Goal: Task Accomplishment & Management: Manage account settings

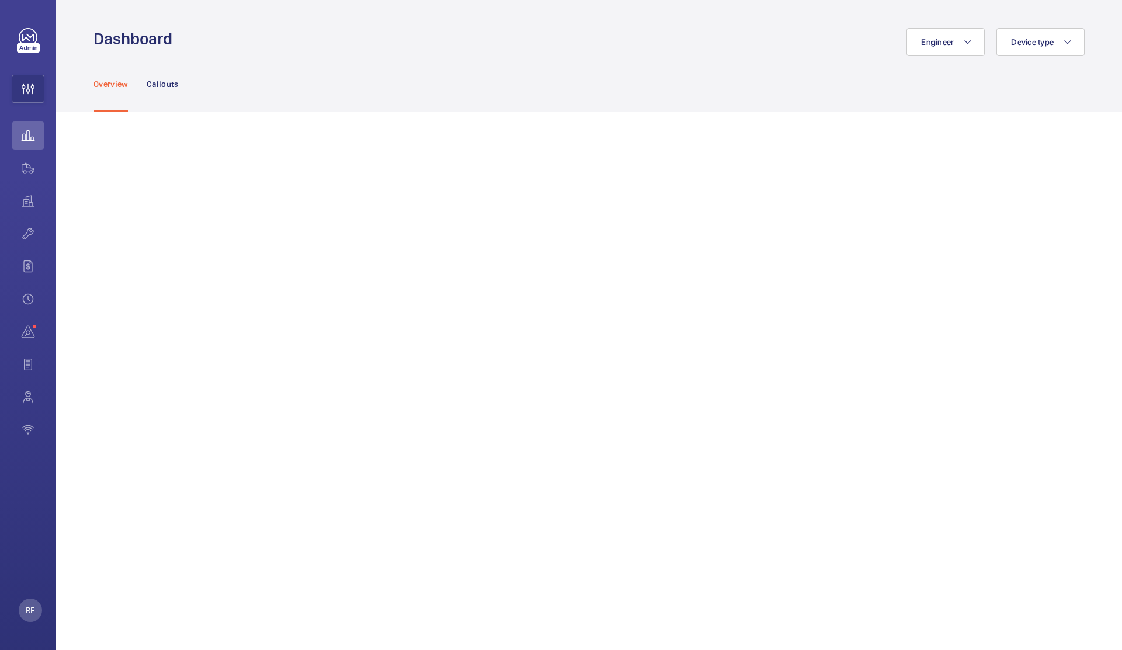
scroll to position [112, 0]
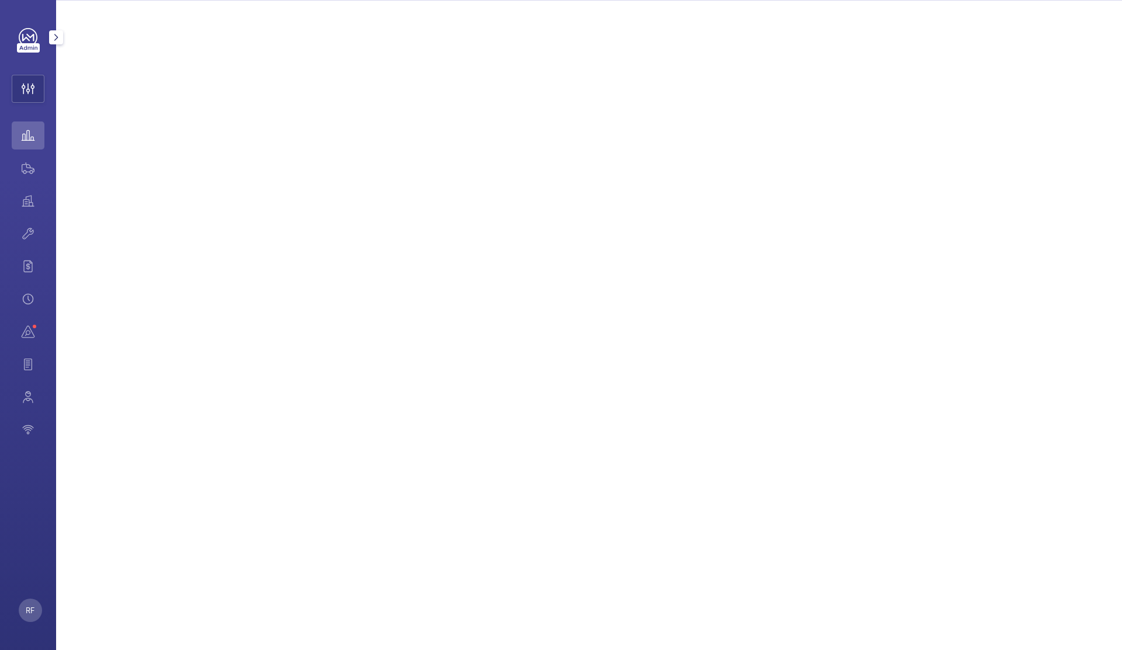
click at [56, 38] on mat-icon "button" at bounding box center [56, 37] width 14 height 9
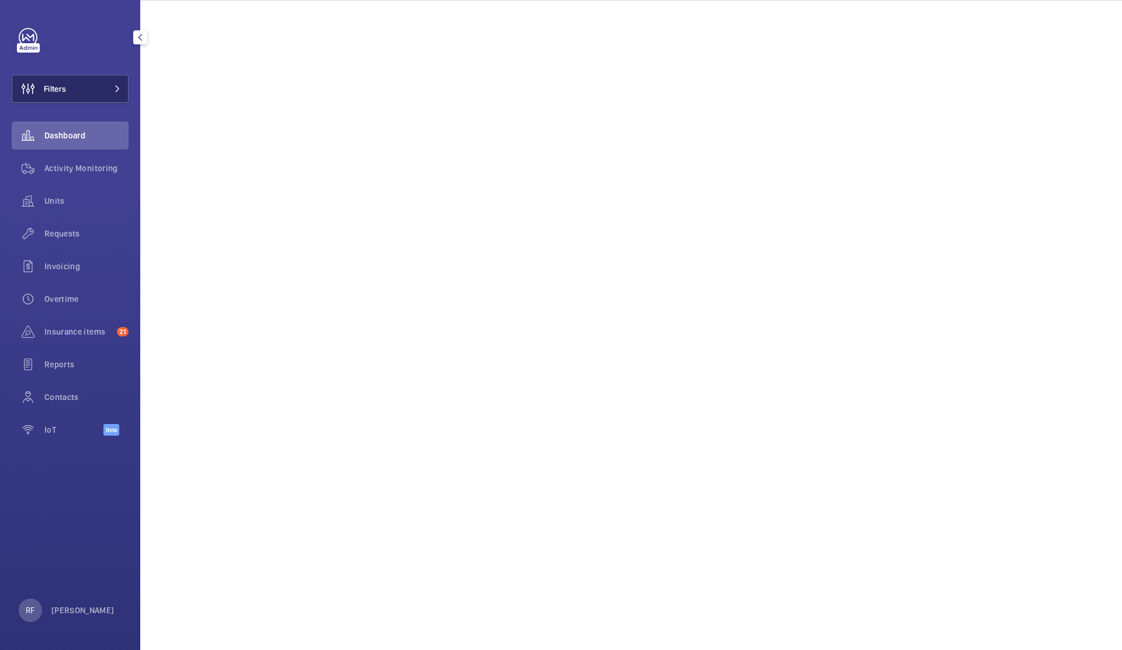
click at [93, 85] on button "Filters" at bounding box center [70, 89] width 117 height 28
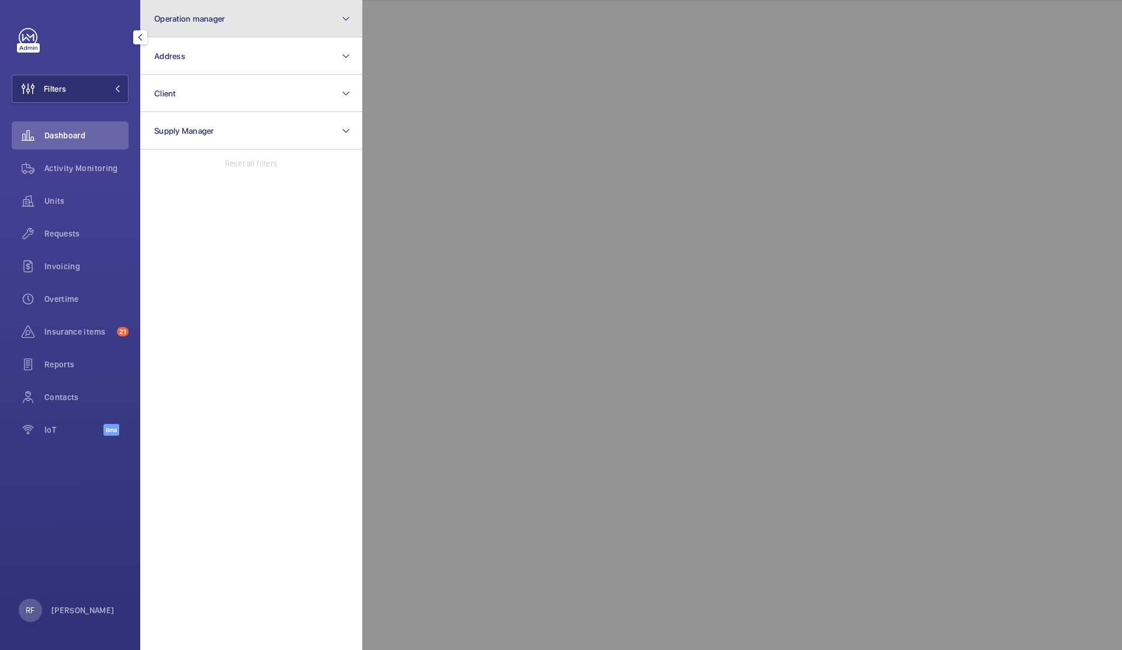
click at [220, 11] on button "Operation manager" at bounding box center [251, 18] width 222 height 37
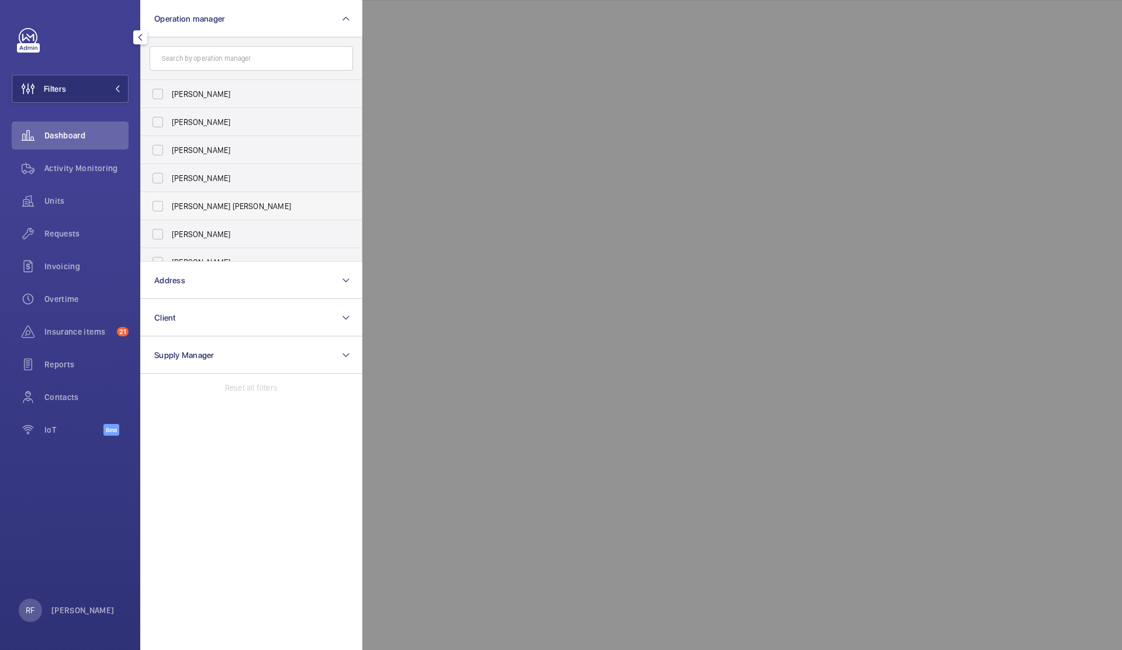
click at [205, 211] on span "[PERSON_NAME] [PERSON_NAME]" at bounding box center [252, 206] width 161 height 12
click at [169, 211] on input "[PERSON_NAME] [PERSON_NAME]" at bounding box center [157, 206] width 23 height 23
checkbox input "true"
click at [431, 81] on div at bounding box center [923, 325] width 1122 height 650
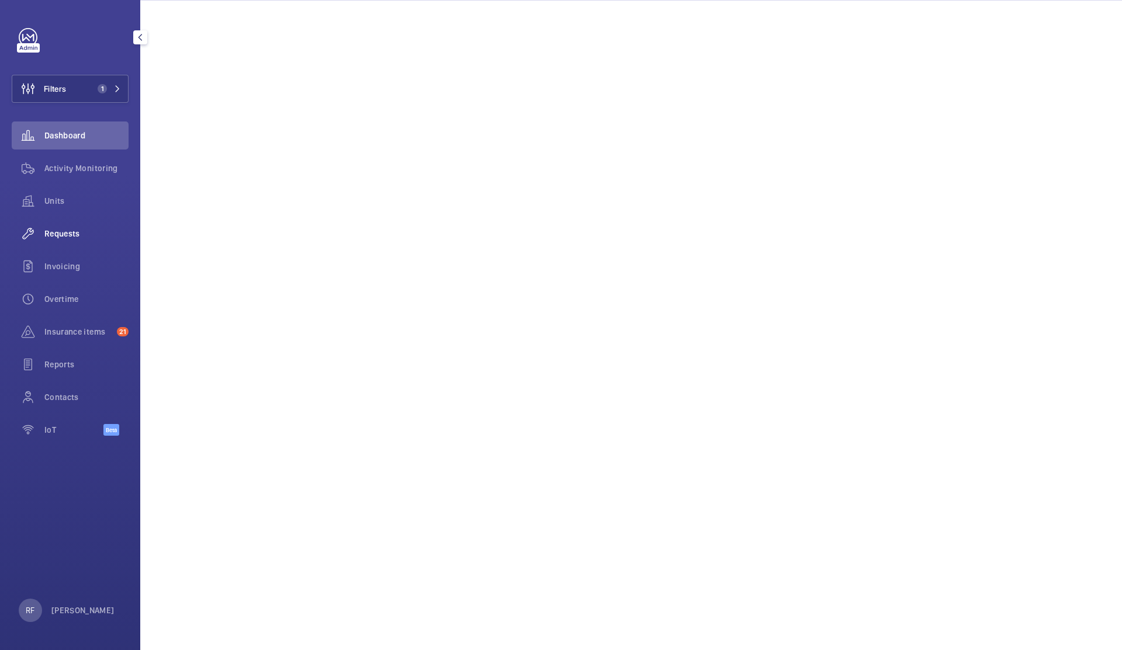
click at [70, 235] on span "Requests" at bounding box center [86, 234] width 84 height 12
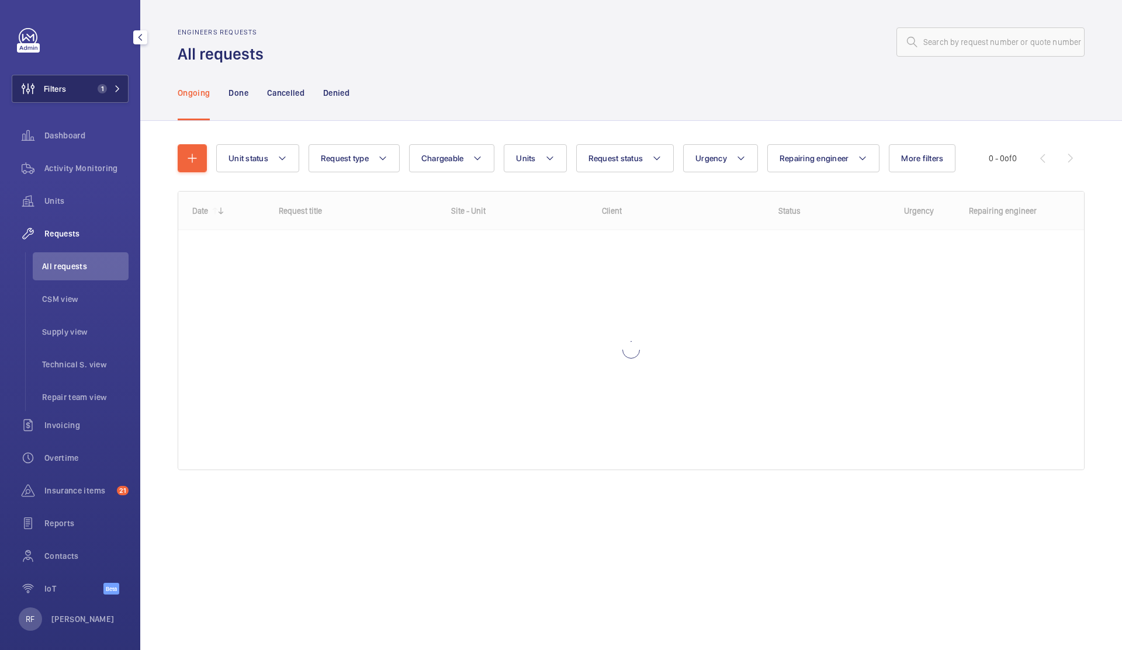
click at [114, 90] on mat-icon at bounding box center [117, 88] width 7 height 7
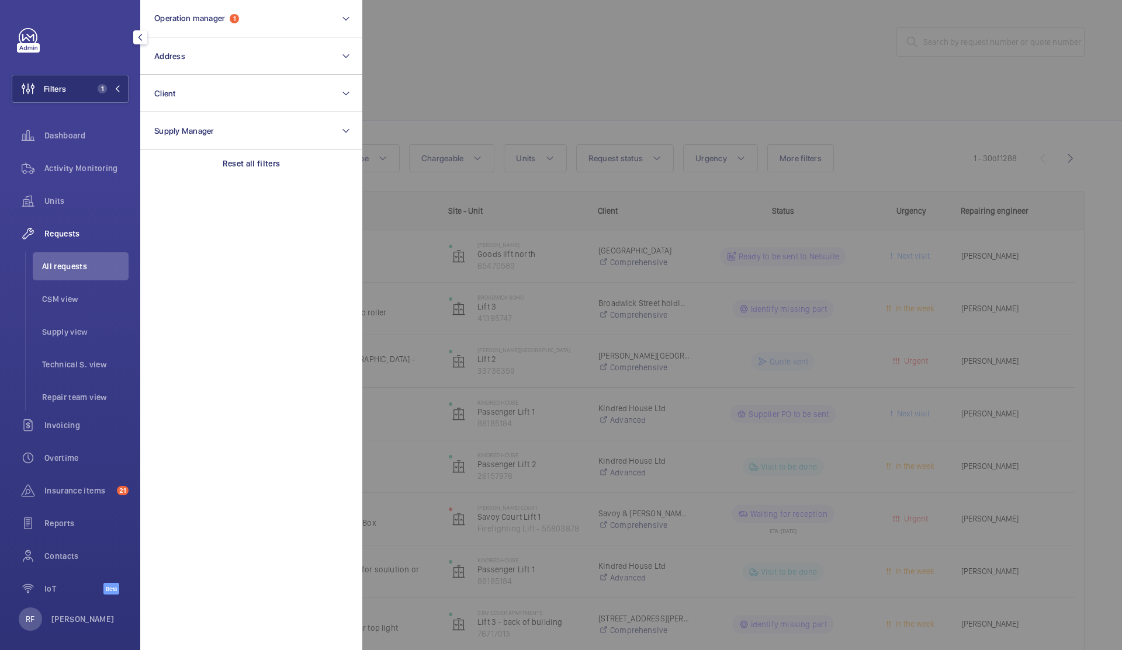
click at [550, 74] on div at bounding box center [923, 325] width 1122 height 650
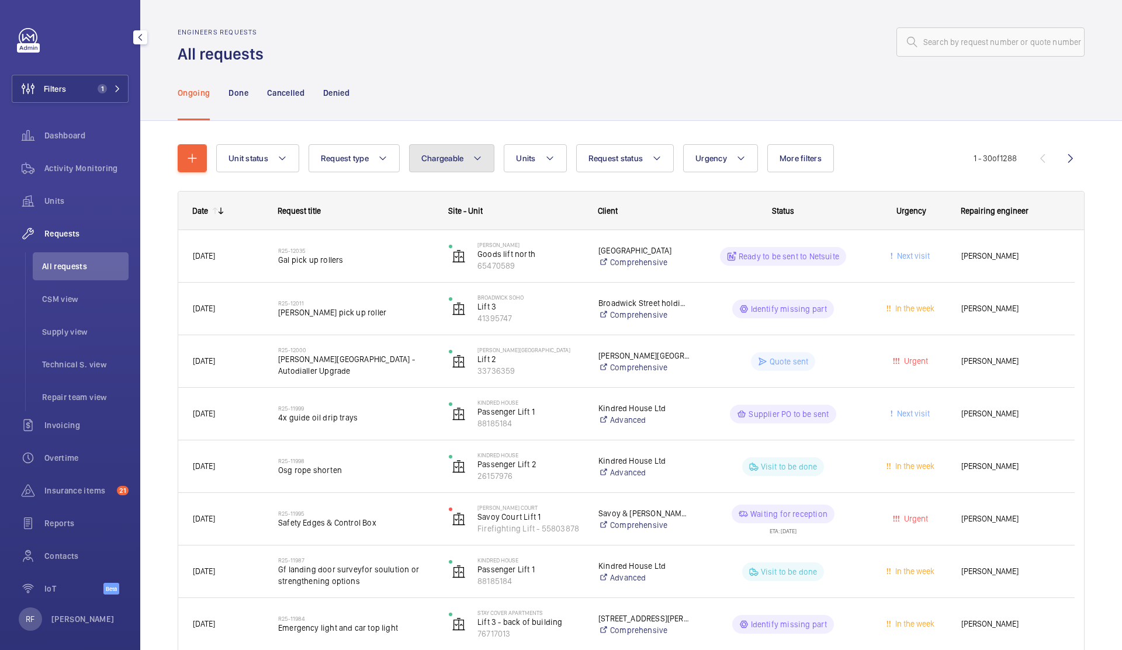
click at [434, 160] on span "Chargeable" at bounding box center [442, 158] width 43 height 9
click at [467, 198] on mat-radio-button "Chargeable" at bounding box center [520, 193] width 210 height 23
radio input "true"
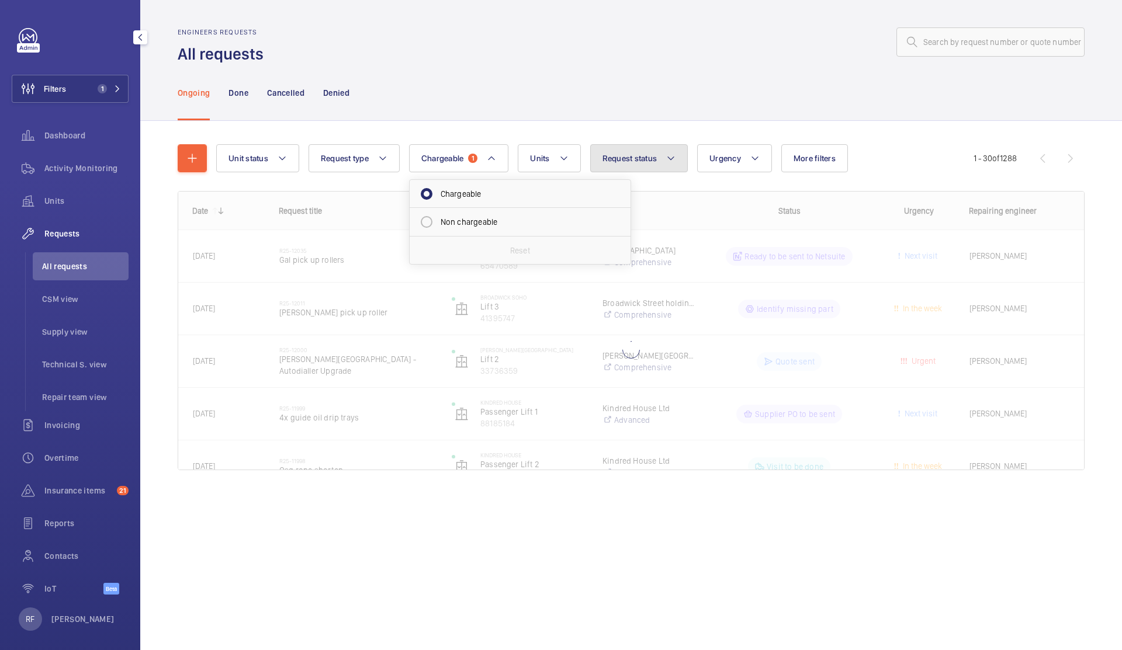
click at [655, 161] on span "Request status" at bounding box center [630, 158] width 55 height 9
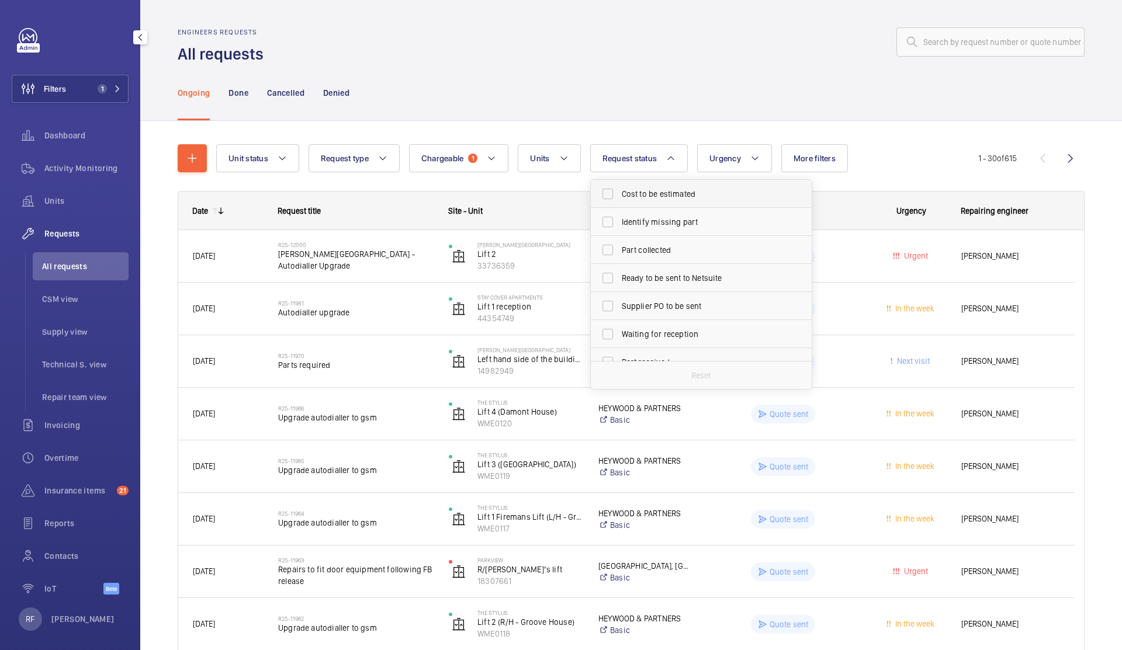
click at [688, 201] on label "Cost to be estimated" at bounding box center [692, 194] width 203 height 28
click at [619, 201] on input "Cost to be estimated" at bounding box center [607, 193] width 23 height 23
checkbox input "true"
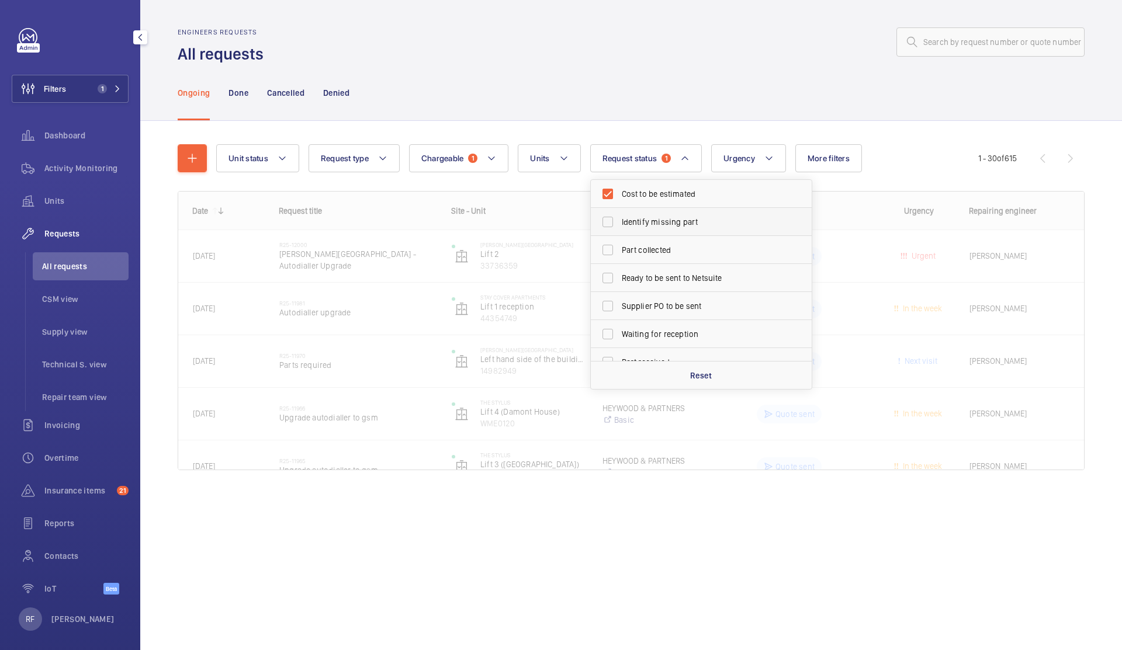
click at [687, 227] on span "Identify missing part" at bounding box center [702, 222] width 161 height 12
click at [619, 227] on input "Identify missing part" at bounding box center [607, 221] width 23 height 23
checkbox input "true"
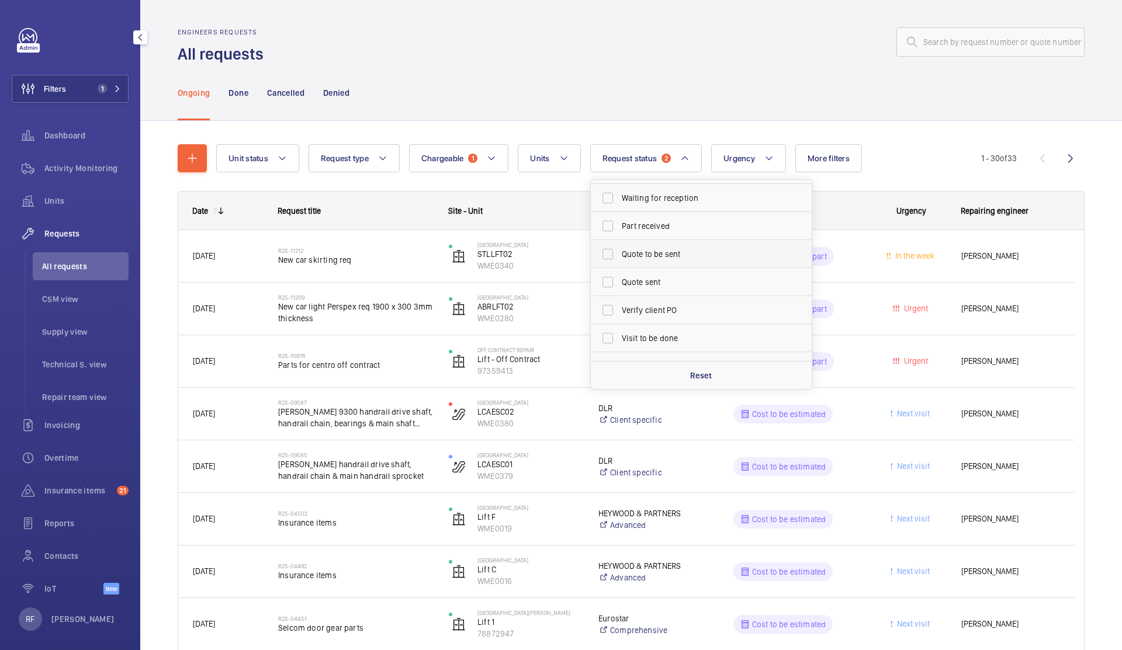
click at [670, 262] on label "Quote to be sent" at bounding box center [692, 254] width 203 height 28
click at [619, 262] on input "Quote to be sent" at bounding box center [607, 254] width 23 height 23
checkbox input "true"
click at [558, 81] on div "Ongoing Done Cancelled Denied" at bounding box center [631, 93] width 907 height 56
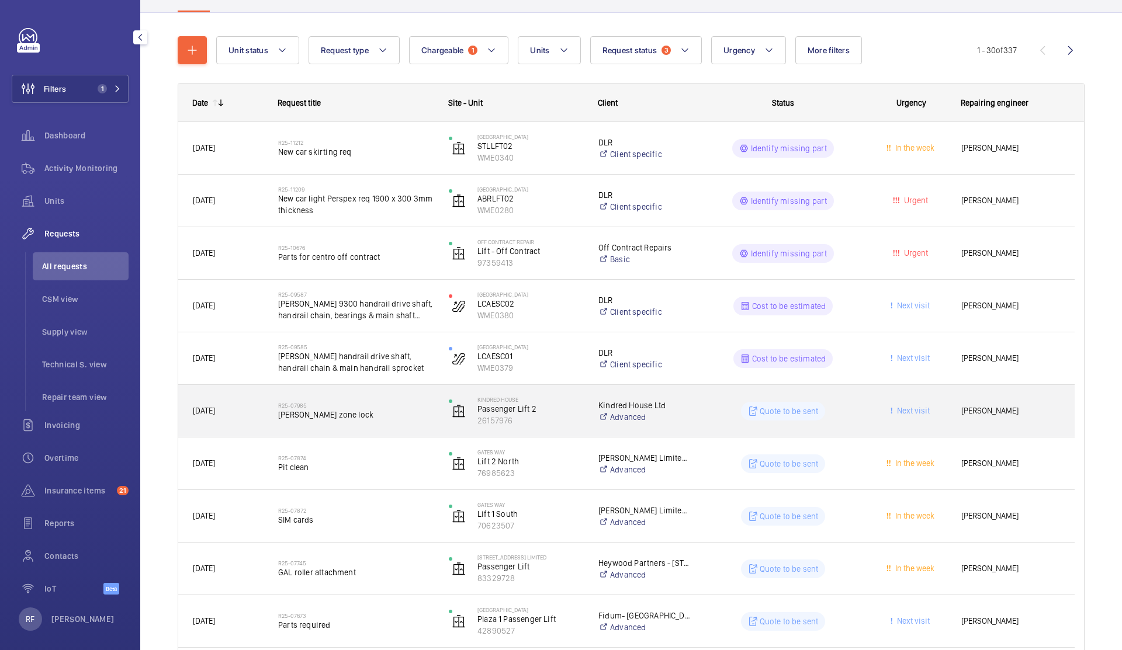
scroll to position [165, 0]
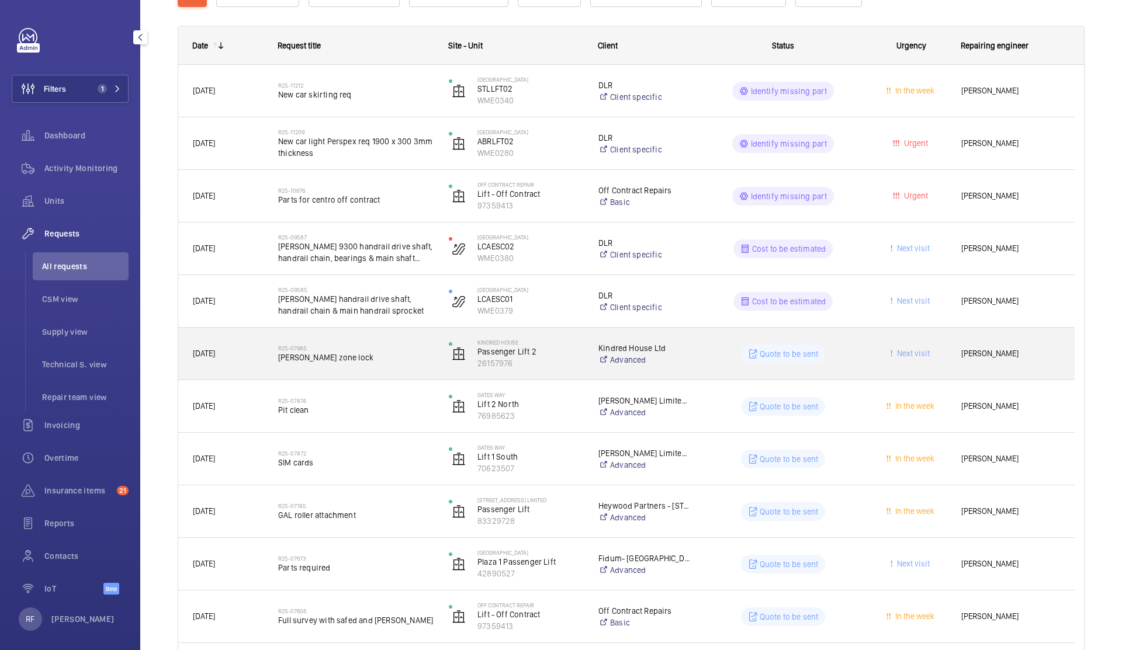
click at [366, 366] on div "R25-07985 [PERSON_NAME][GEOGRAPHIC_DATA]" at bounding box center [355, 354] width 155 height 34
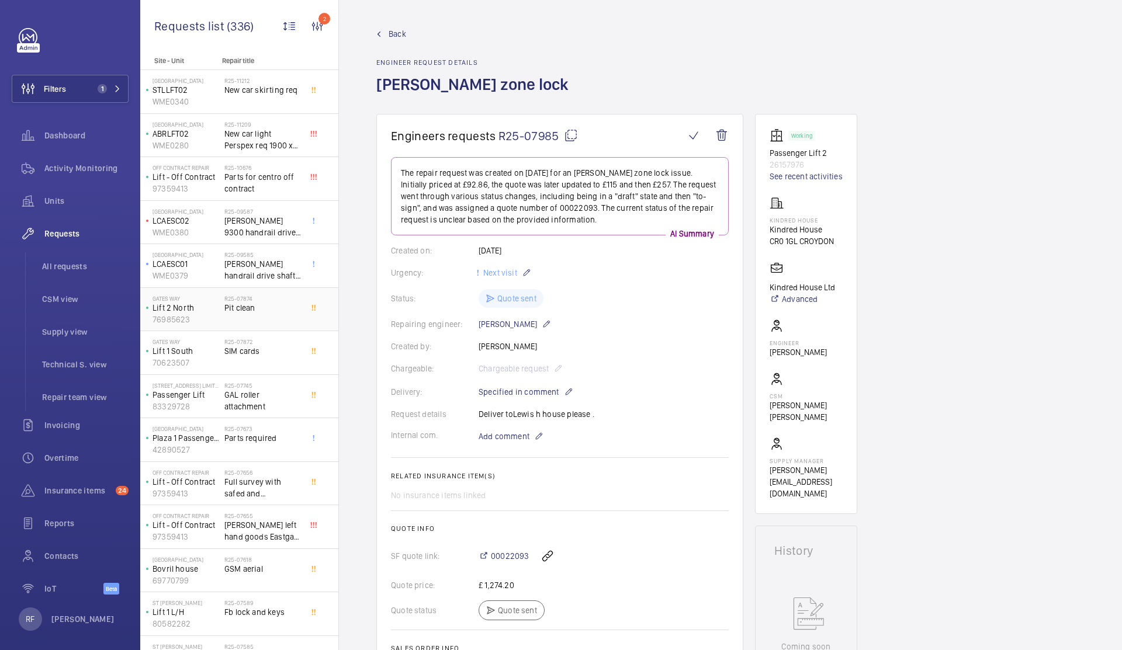
click at [273, 318] on div "R25-07874 Pit clean" at bounding box center [262, 312] width 77 height 34
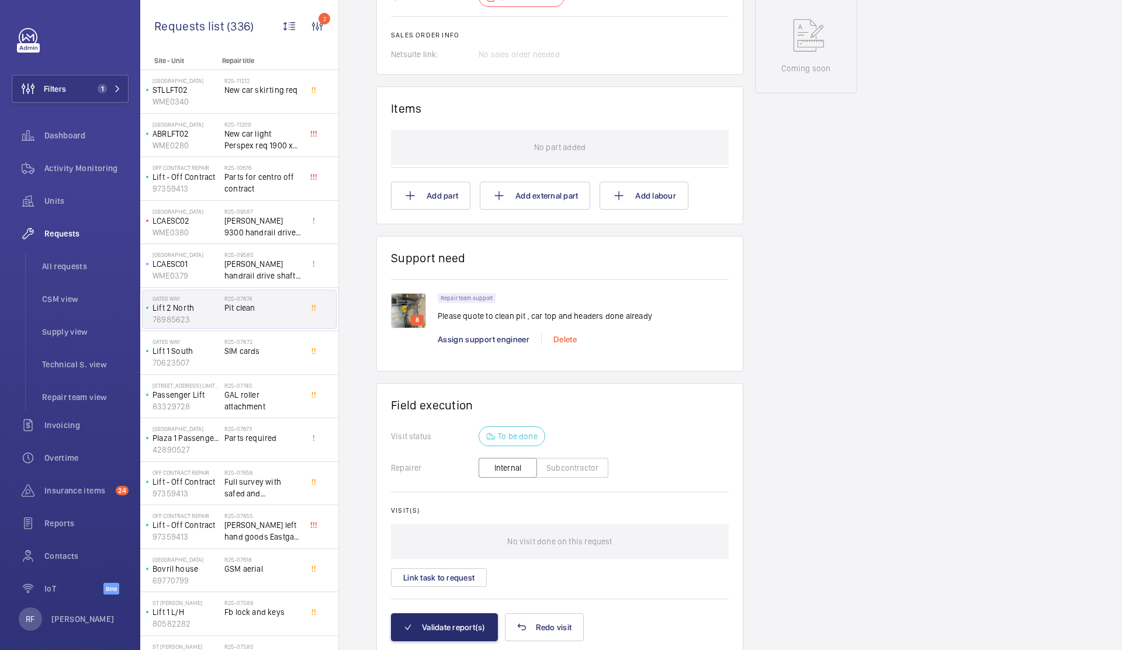
scroll to position [591, 0]
click at [417, 318] on p "8" at bounding box center [417, 319] width 8 height 11
click at [408, 311] on img at bounding box center [408, 309] width 35 height 35
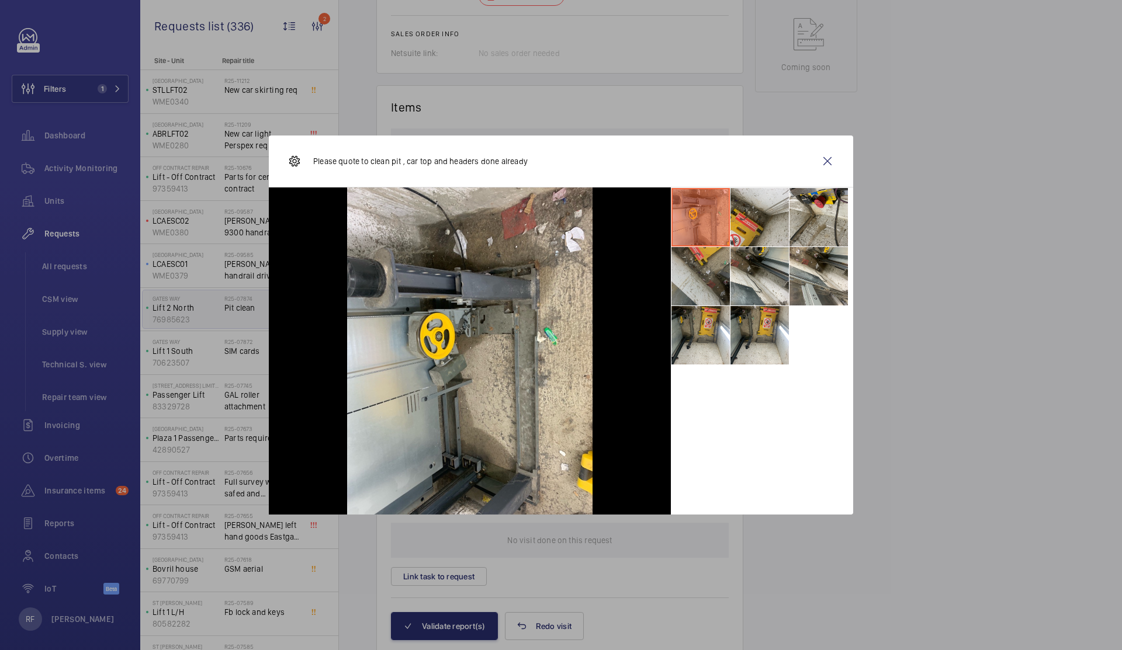
click at [683, 286] on li at bounding box center [700, 276] width 58 height 58
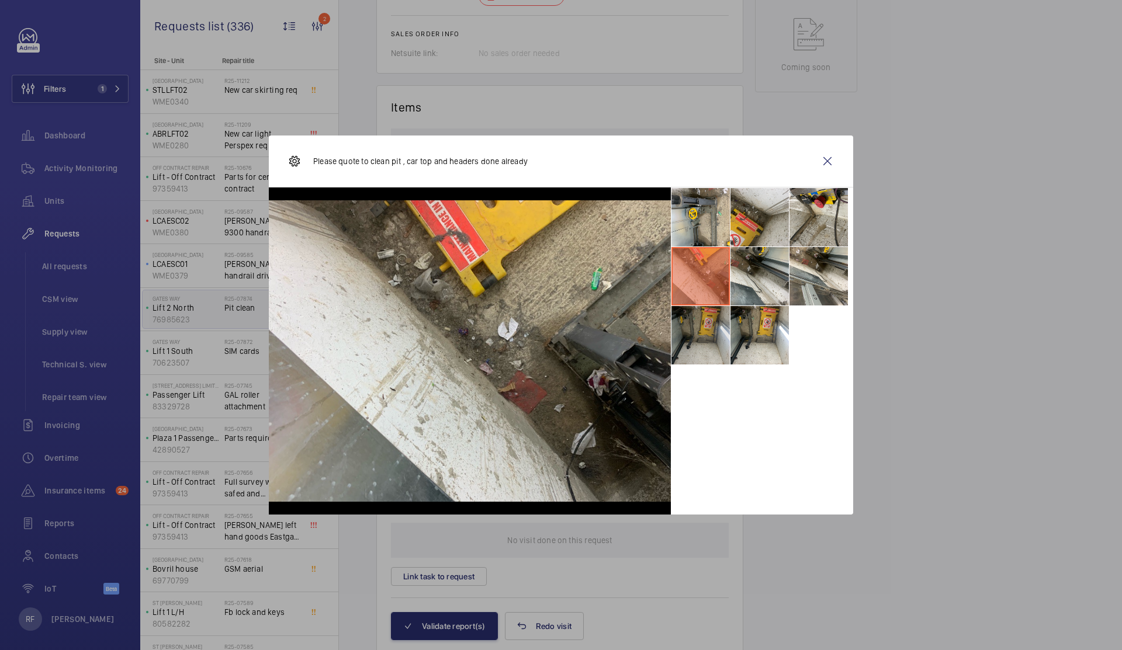
click at [692, 327] on li at bounding box center [700, 335] width 58 height 58
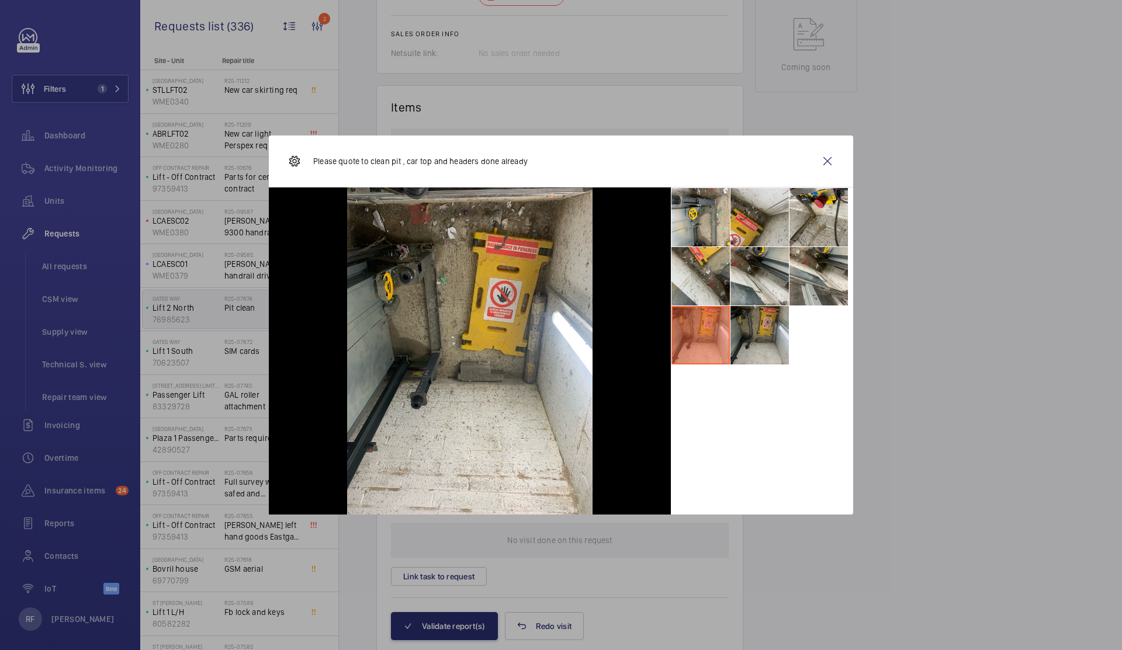
click at [757, 328] on li at bounding box center [759, 335] width 58 height 58
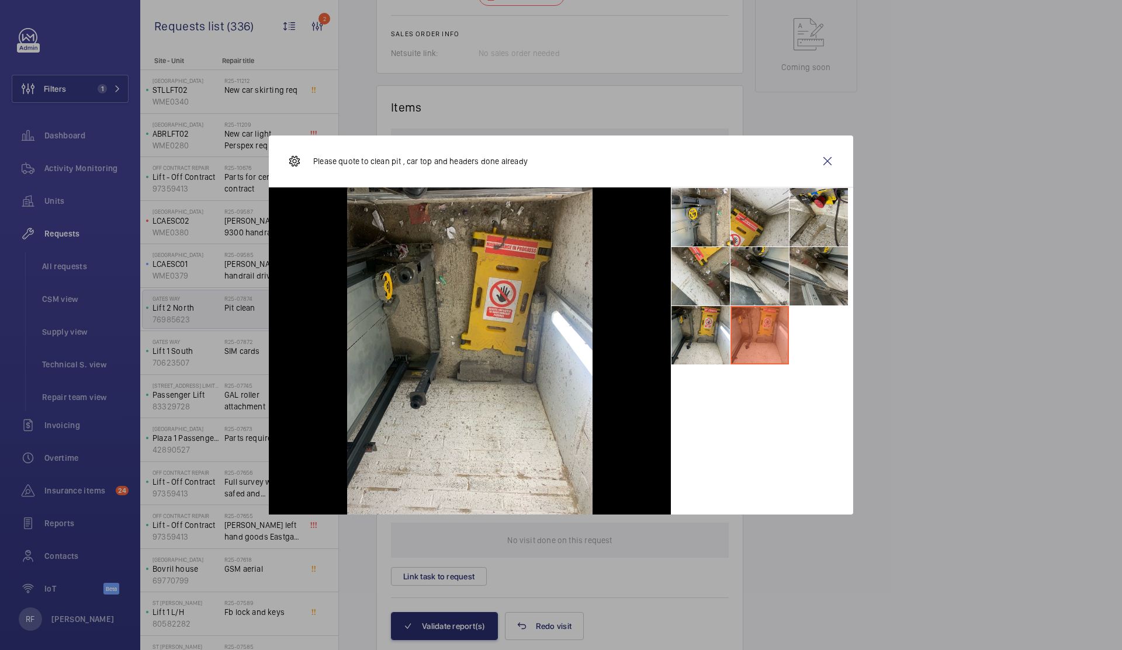
click at [799, 286] on li at bounding box center [819, 276] width 58 height 58
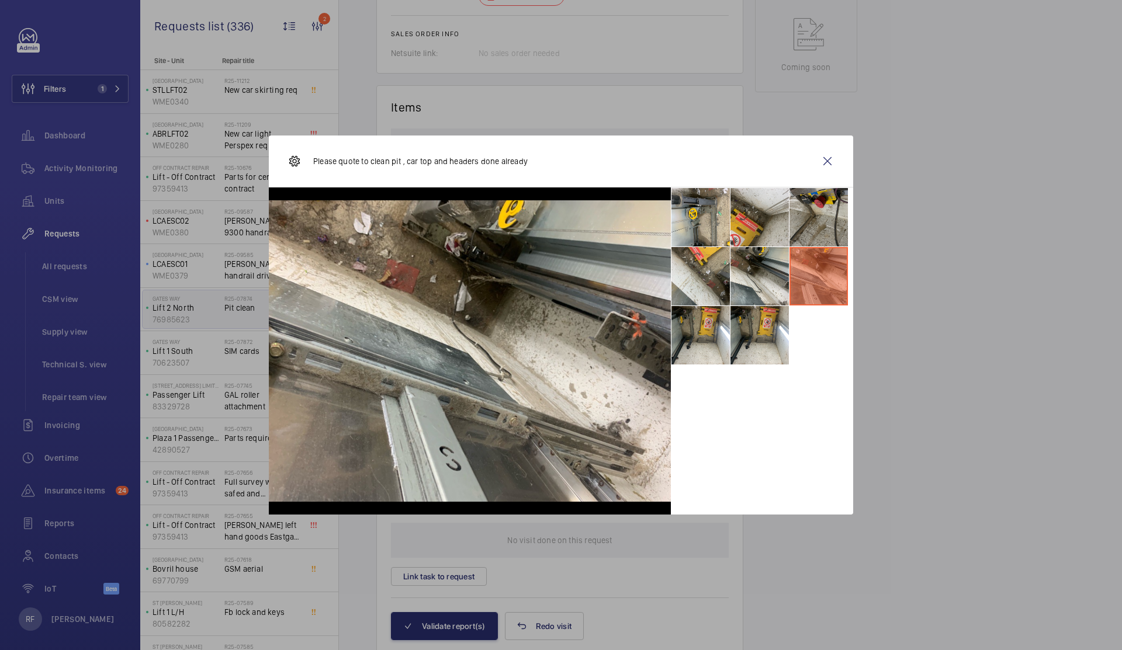
click at [806, 222] on li at bounding box center [819, 217] width 58 height 58
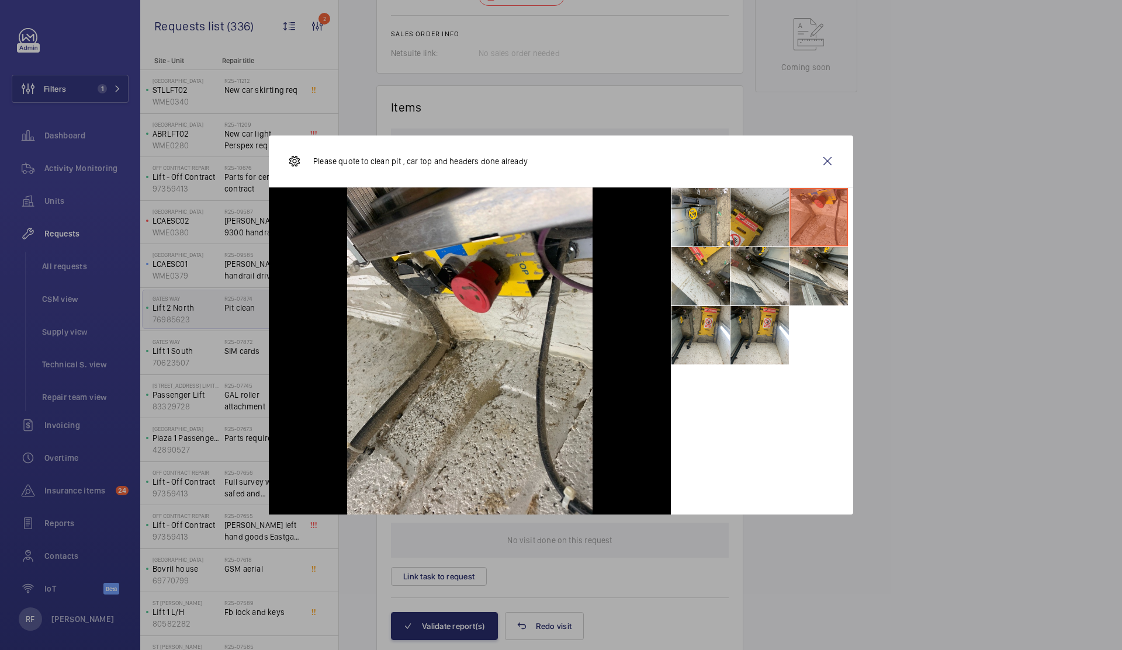
click at [757, 222] on li at bounding box center [759, 217] width 58 height 58
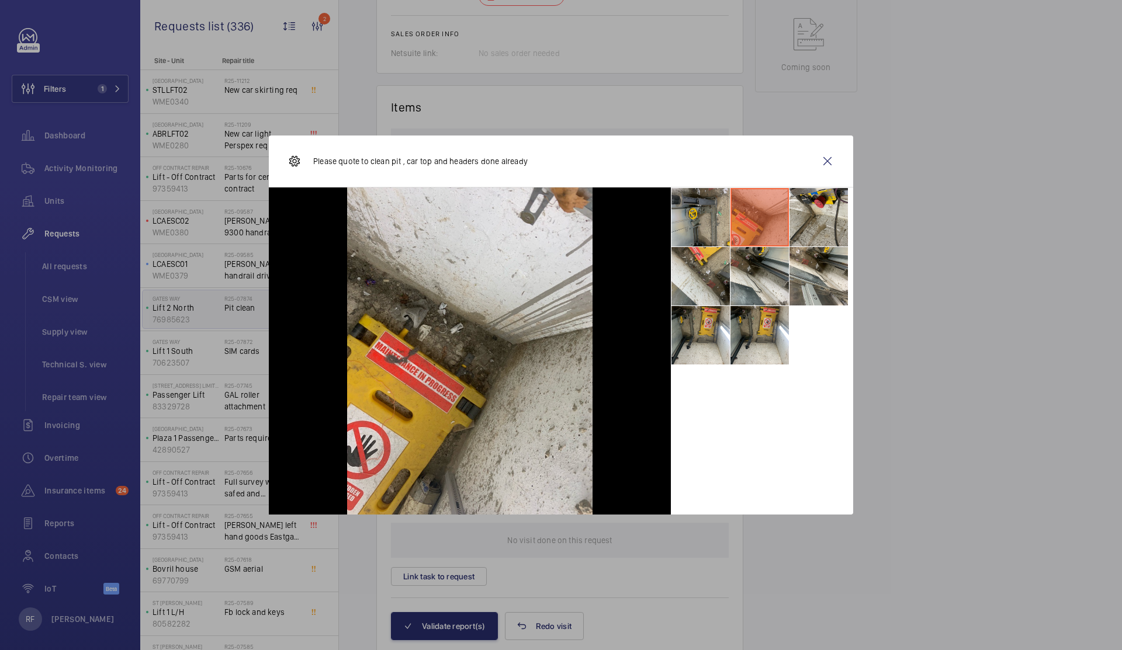
click at [707, 222] on li at bounding box center [700, 217] width 58 height 58
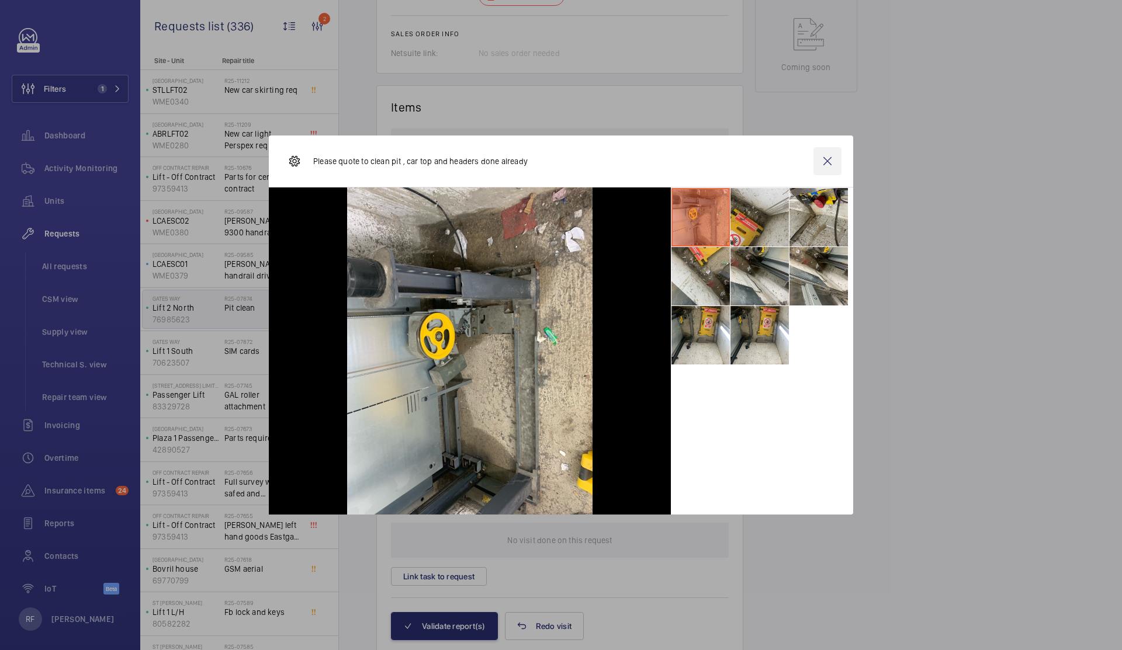
click at [823, 167] on wm-front-icon-button at bounding box center [827, 161] width 28 height 28
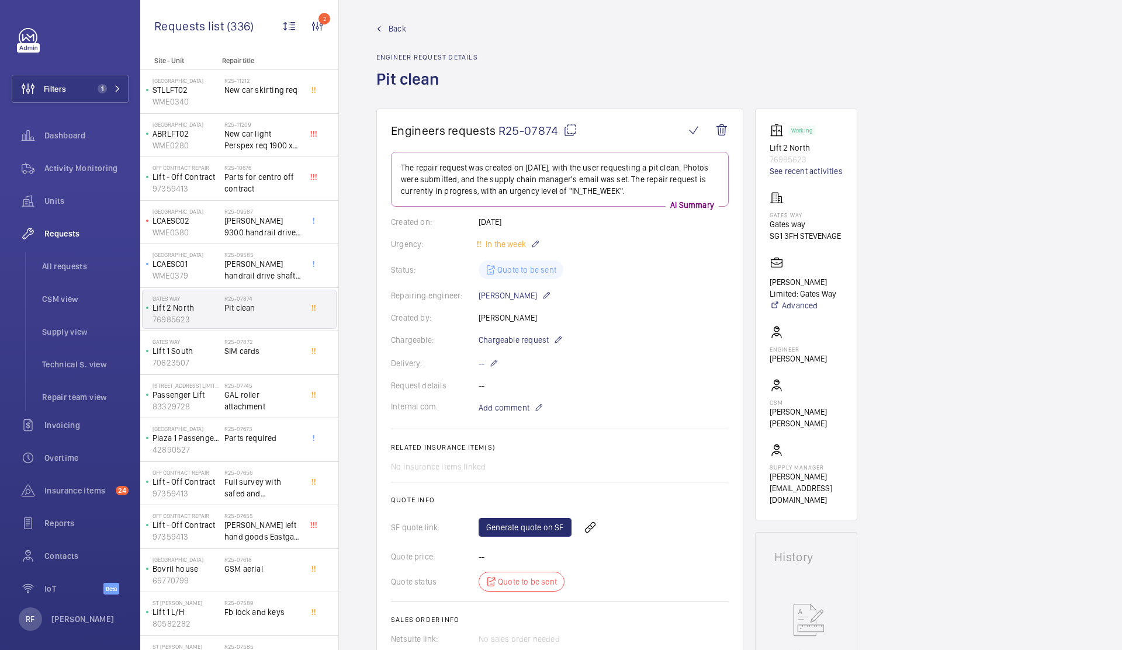
scroll to position [238, 0]
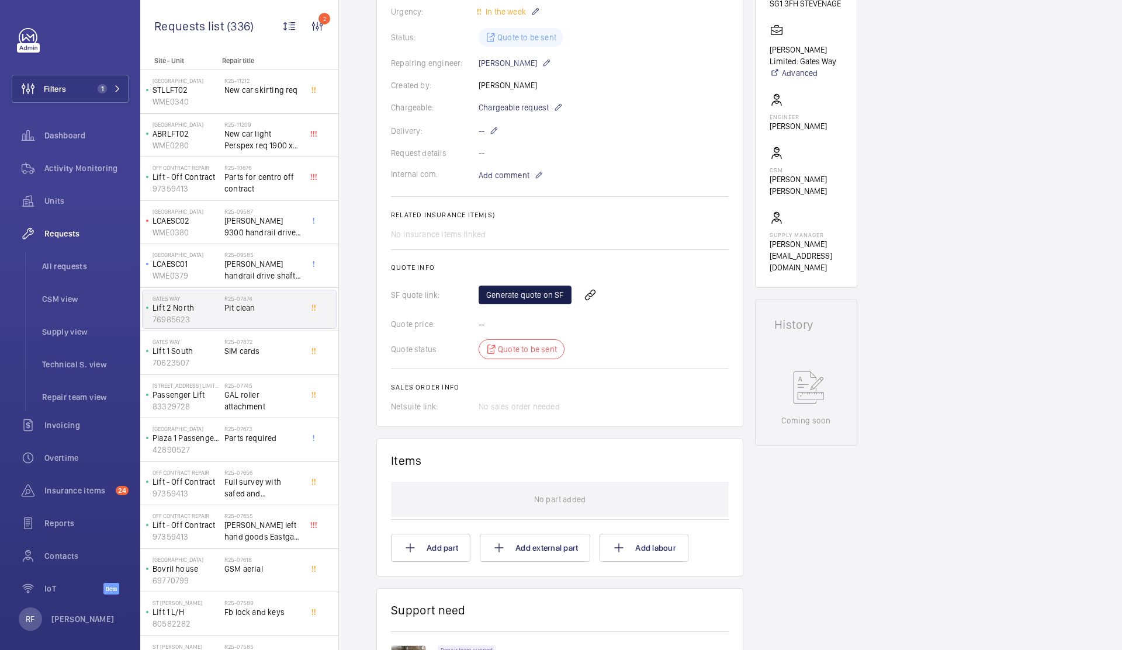
click at [530, 298] on link "Generate quote on SF" at bounding box center [525, 295] width 93 height 19
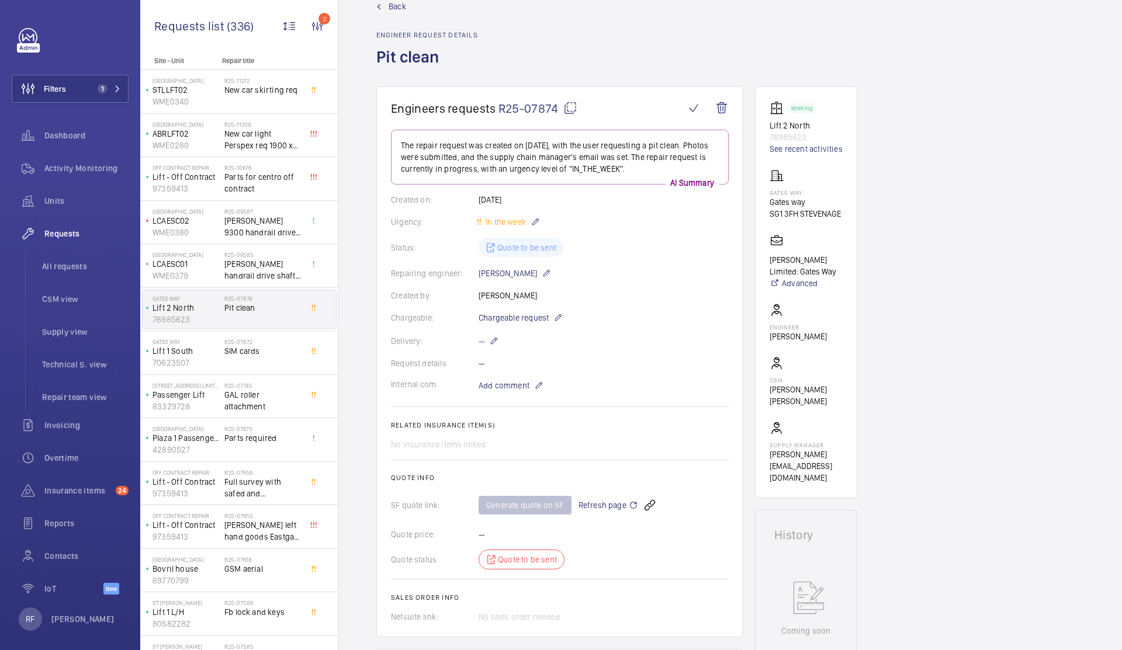
scroll to position [74, 0]
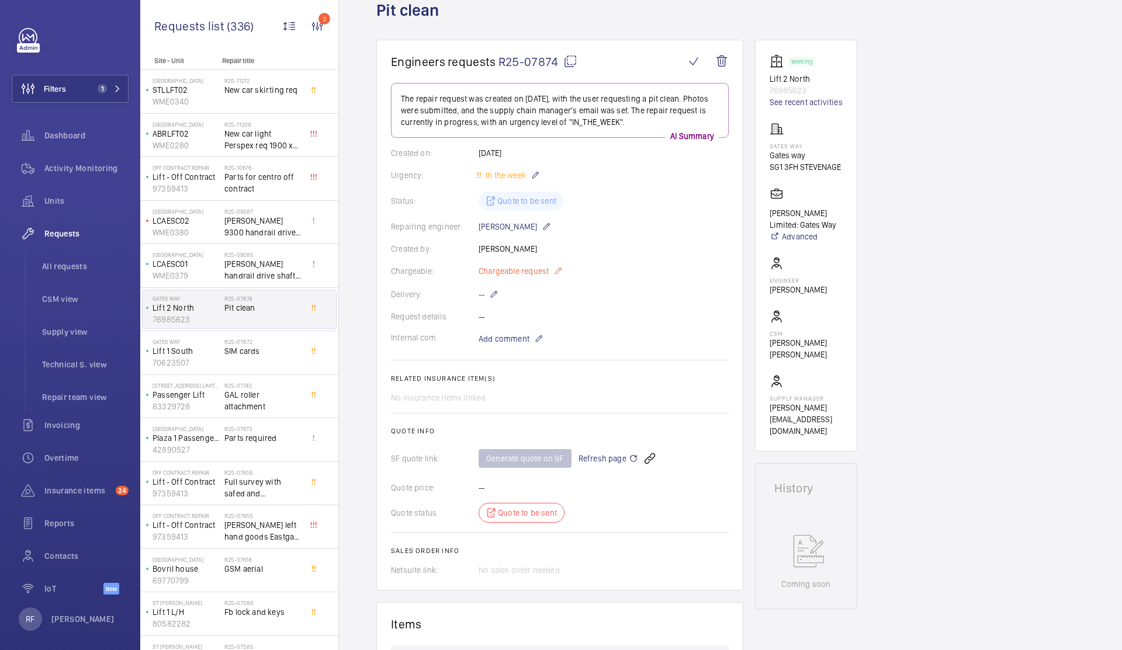
click at [559, 275] on mat-icon at bounding box center [557, 271] width 9 height 14
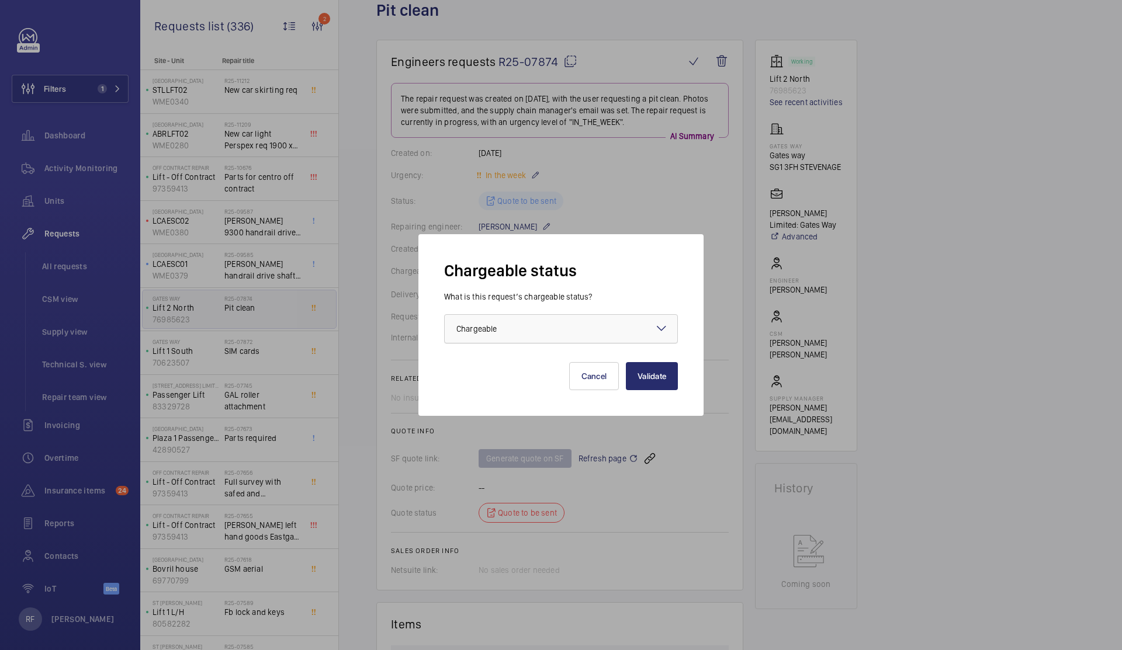
click at [553, 323] on div at bounding box center [561, 329] width 233 height 28
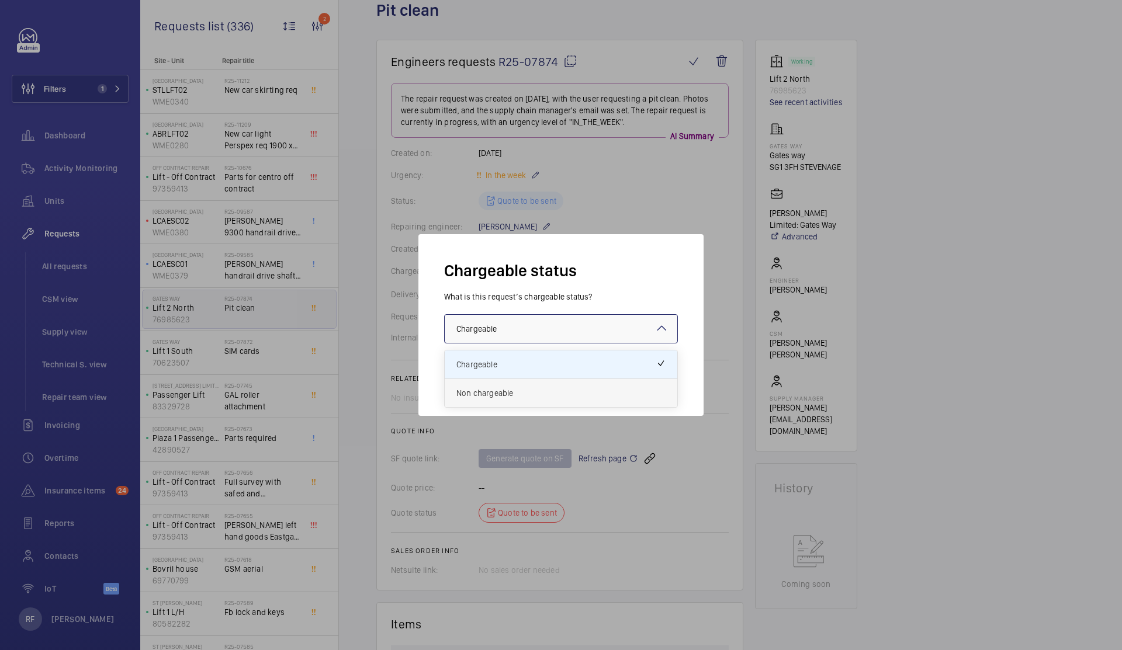
click at [503, 401] on div "Non chargeable" at bounding box center [561, 393] width 233 height 28
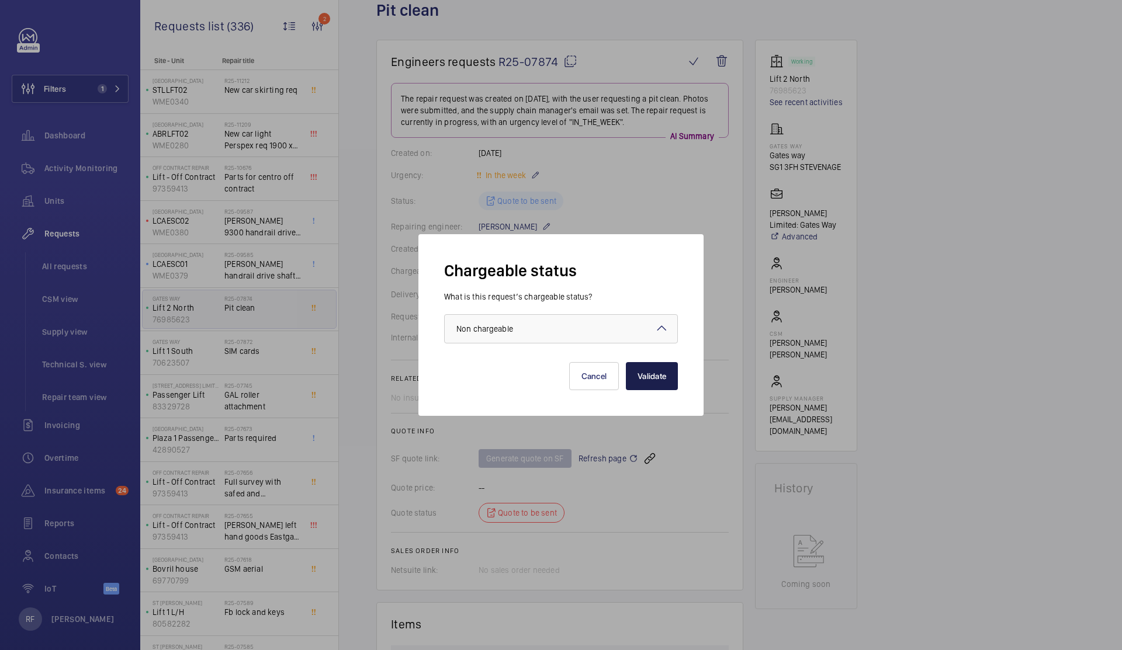
click at [646, 374] on button "Validate" at bounding box center [652, 376] width 52 height 28
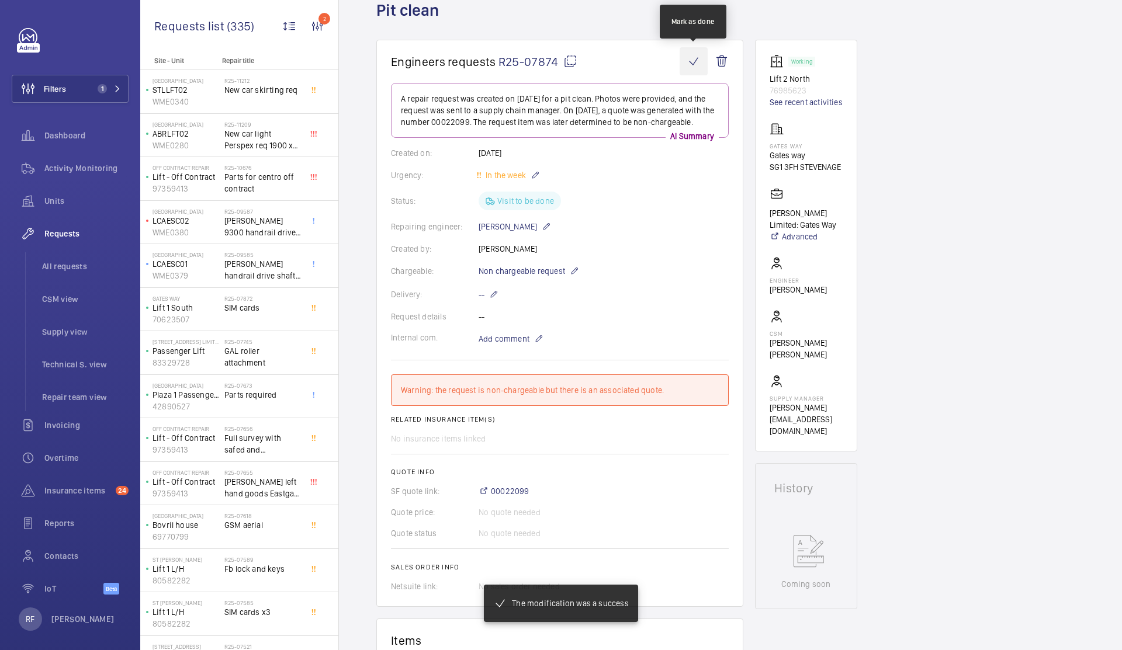
click at [693, 63] on wm-front-icon-button at bounding box center [694, 61] width 28 height 28
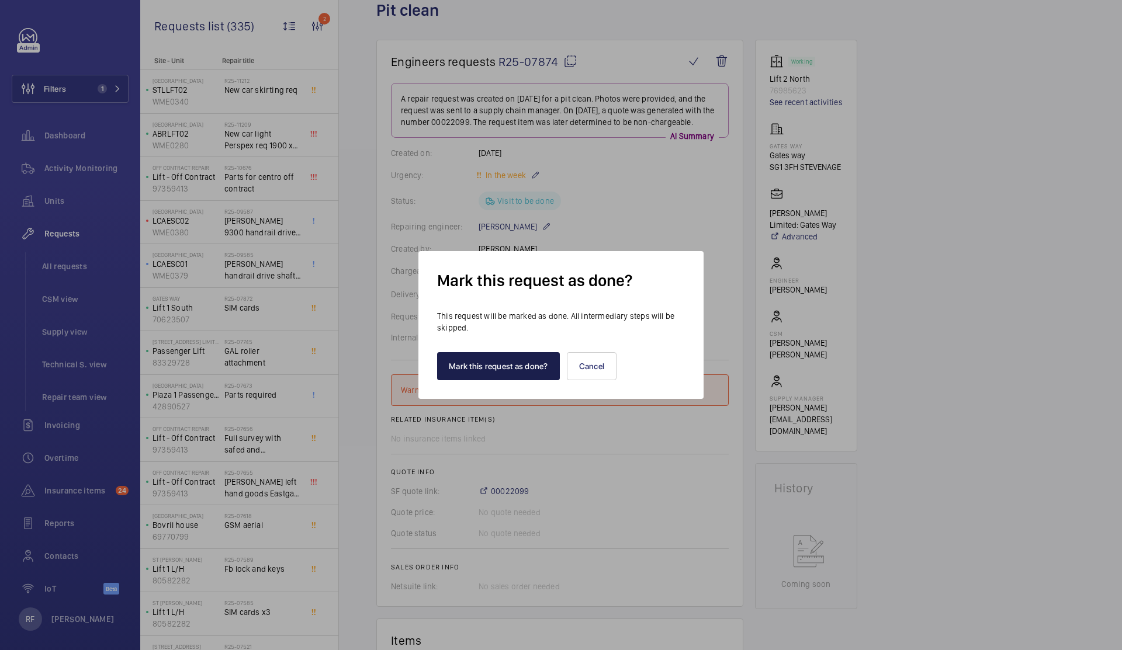
click at [535, 372] on button "Mark this request as done?" at bounding box center [498, 366] width 123 height 28
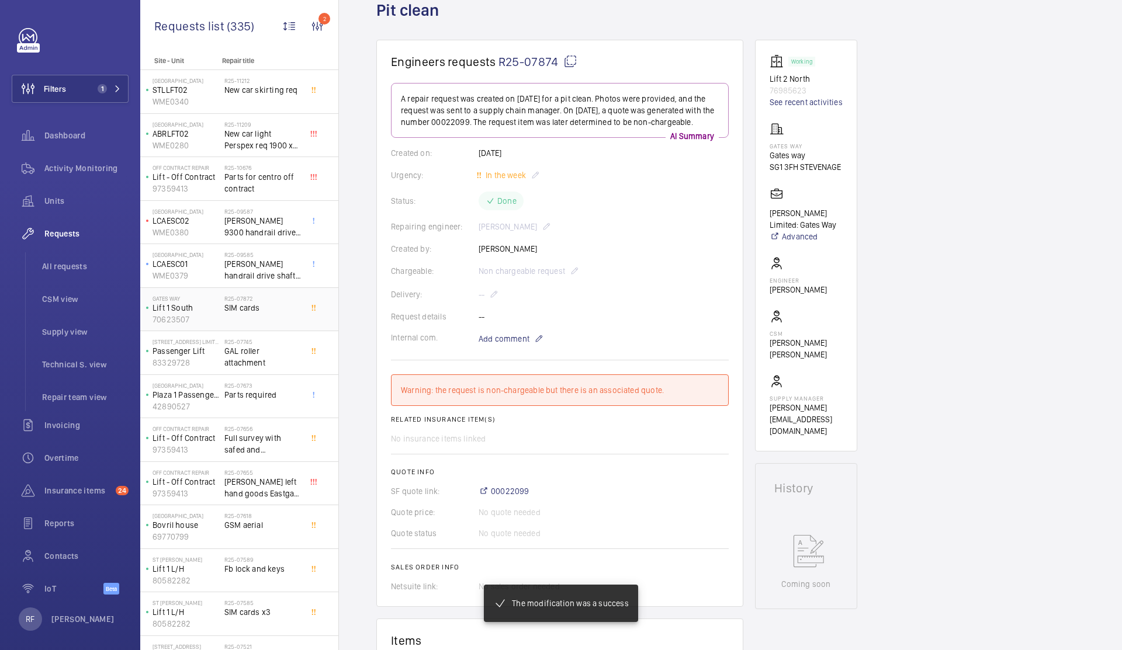
click at [268, 310] on span "SIM cards" at bounding box center [262, 308] width 77 height 12
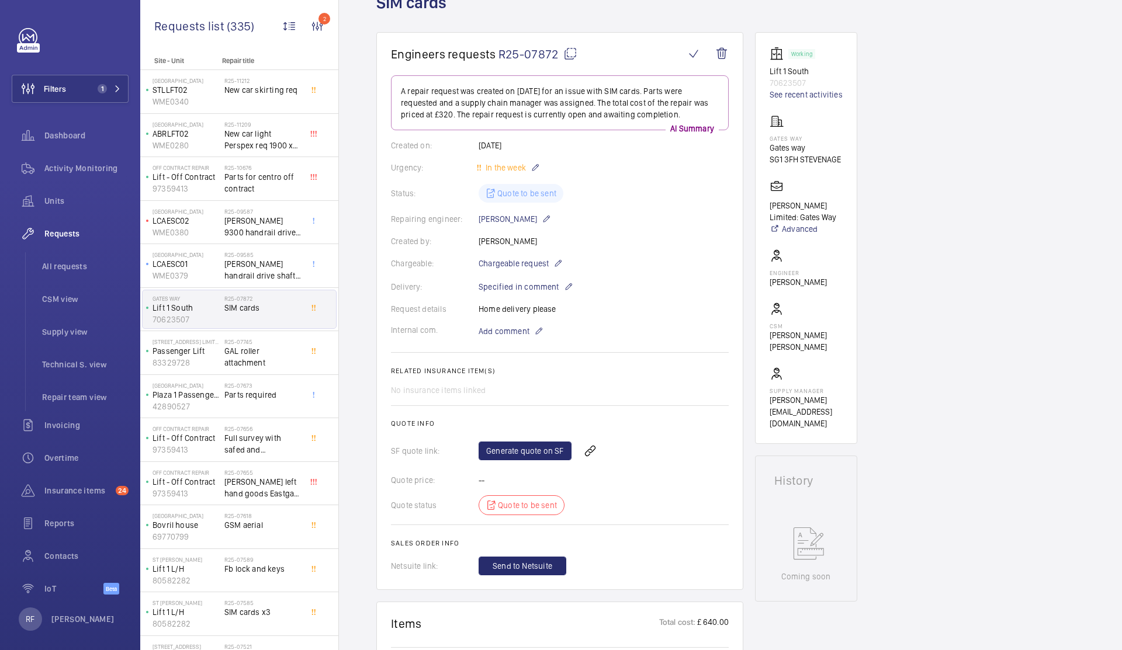
scroll to position [321, 0]
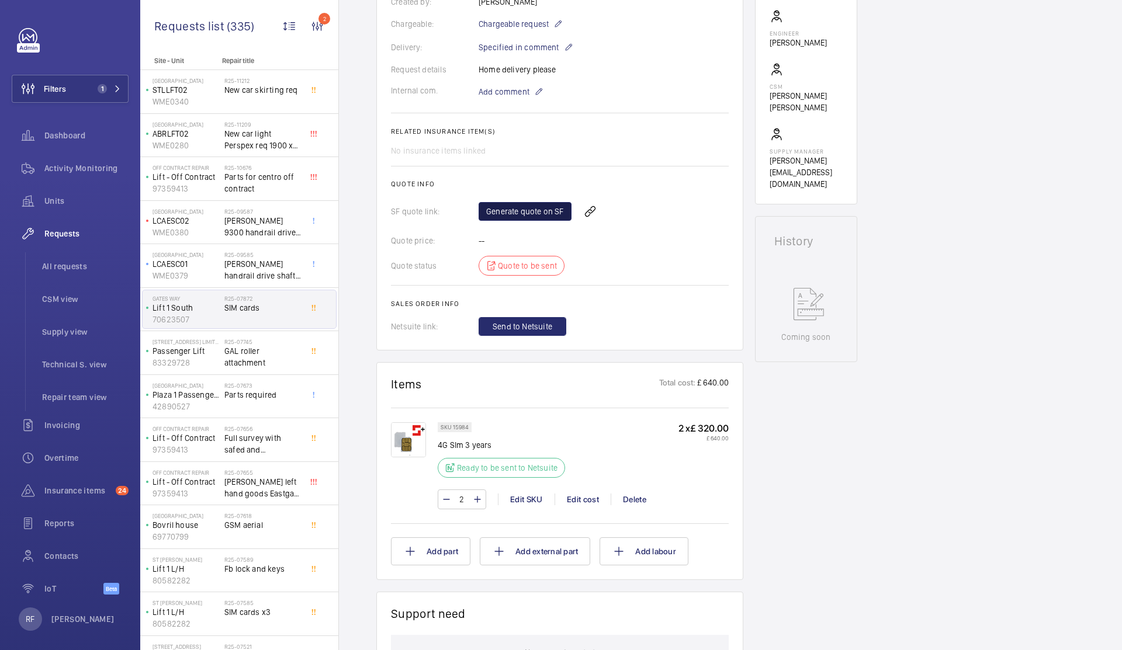
click at [515, 217] on link "Generate quote on SF" at bounding box center [525, 211] width 93 height 19
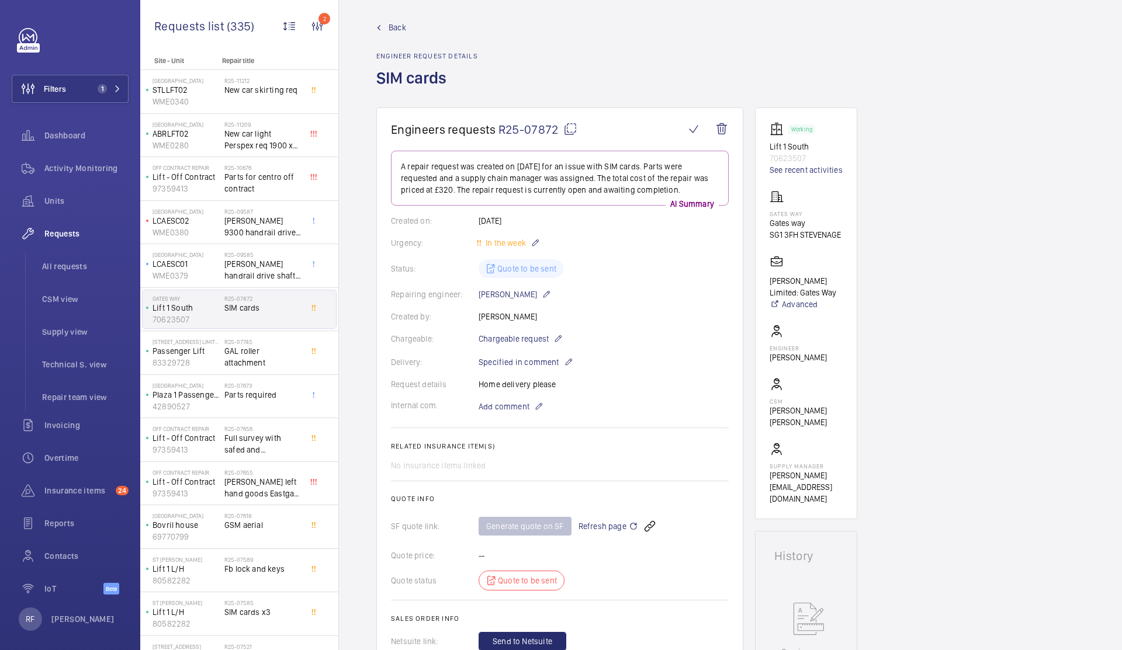
scroll to position [0, 0]
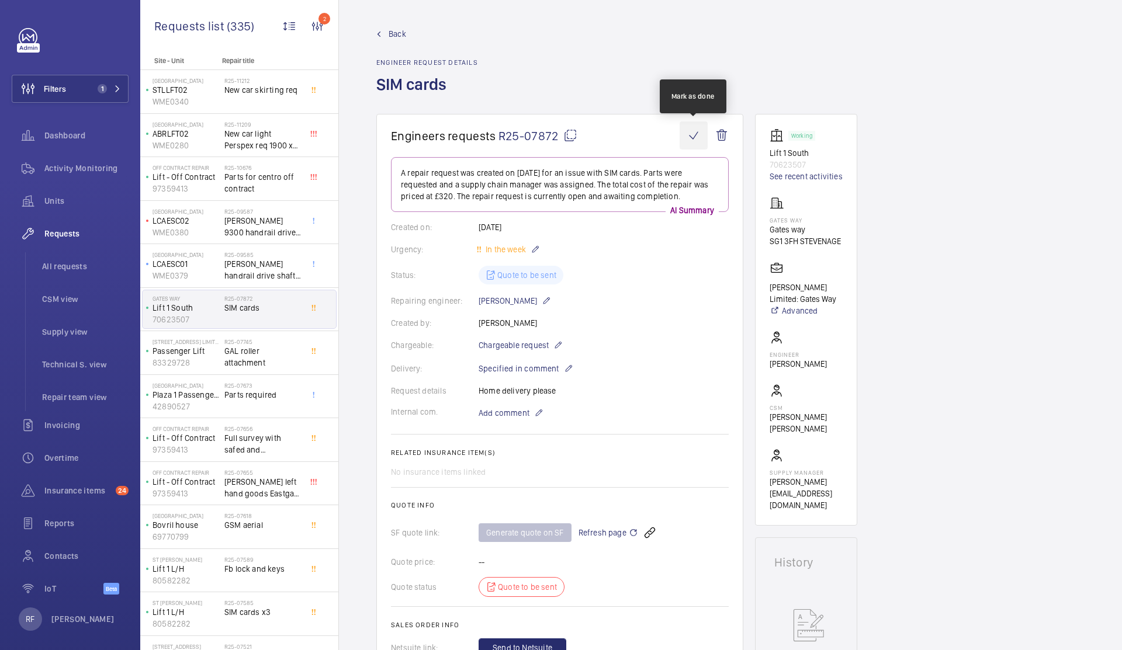
click at [691, 133] on wm-front-icon-button at bounding box center [694, 136] width 28 height 28
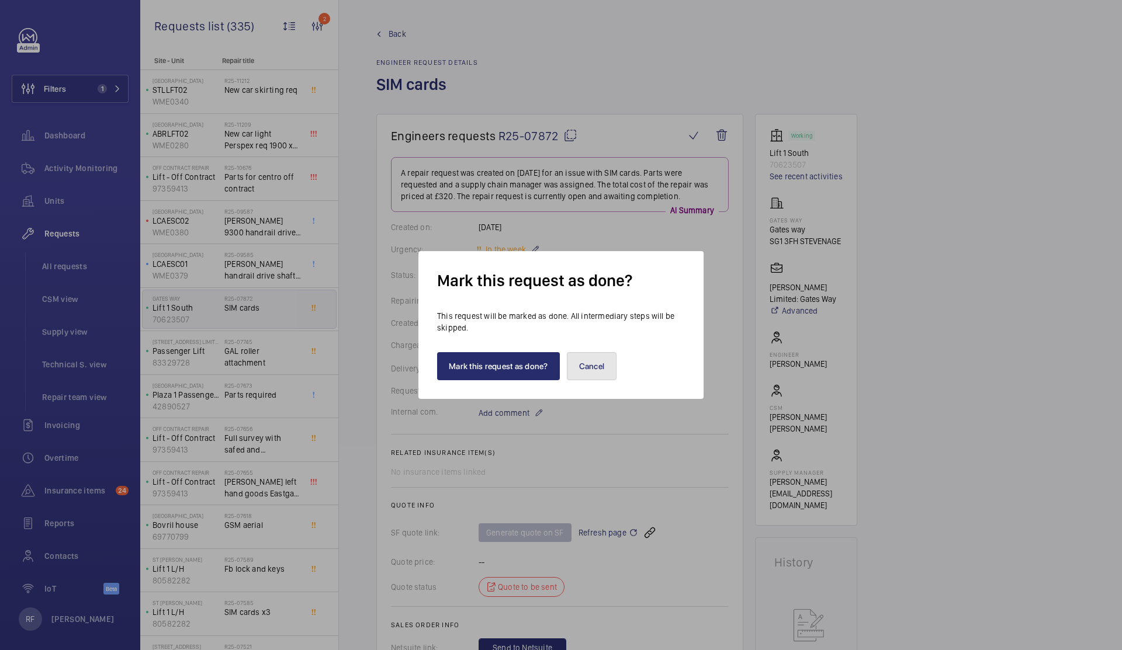
click at [610, 366] on button "Cancel" at bounding box center [592, 366] width 50 height 28
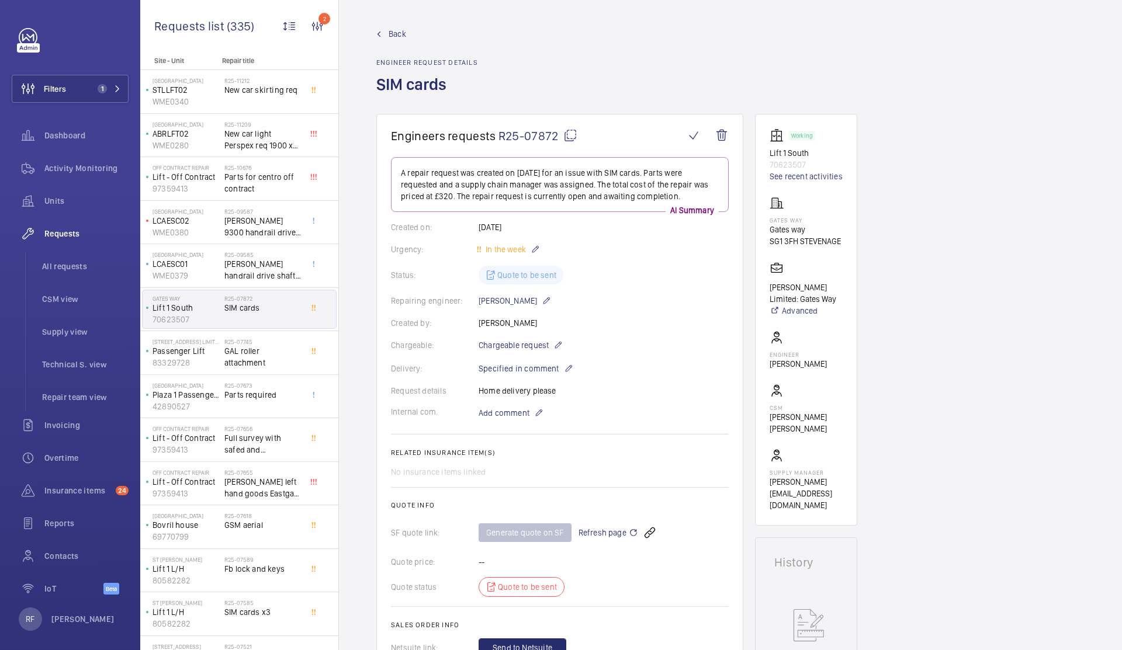
click at [566, 137] on mat-icon at bounding box center [570, 136] width 14 height 14
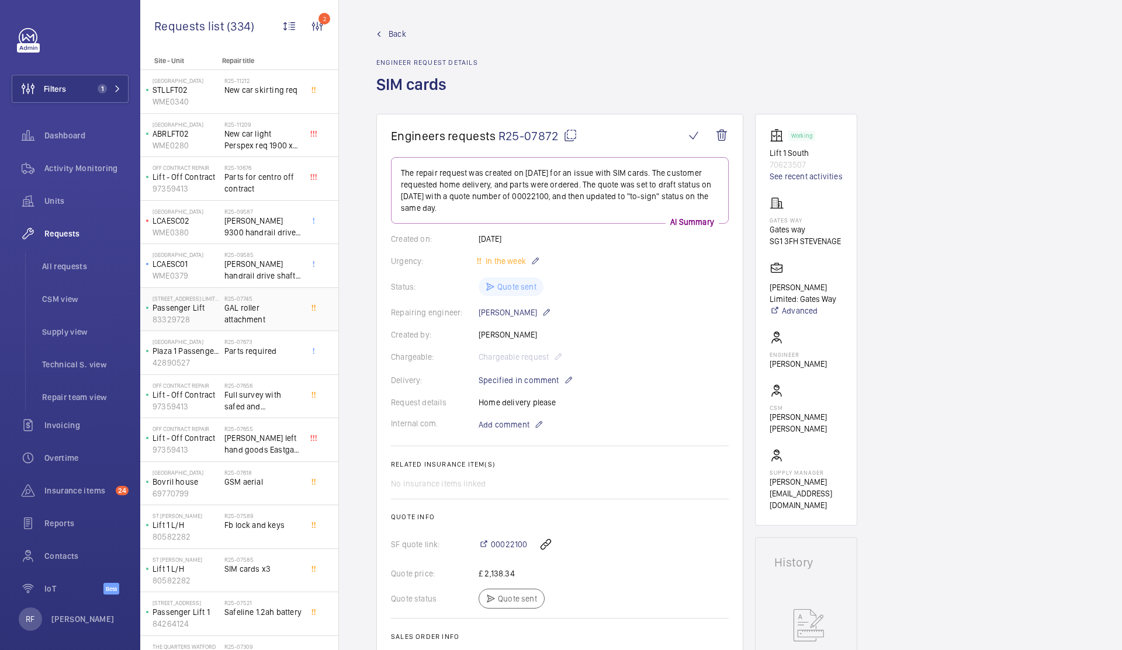
click at [264, 316] on span "GAL roller attachment" at bounding box center [262, 313] width 77 height 23
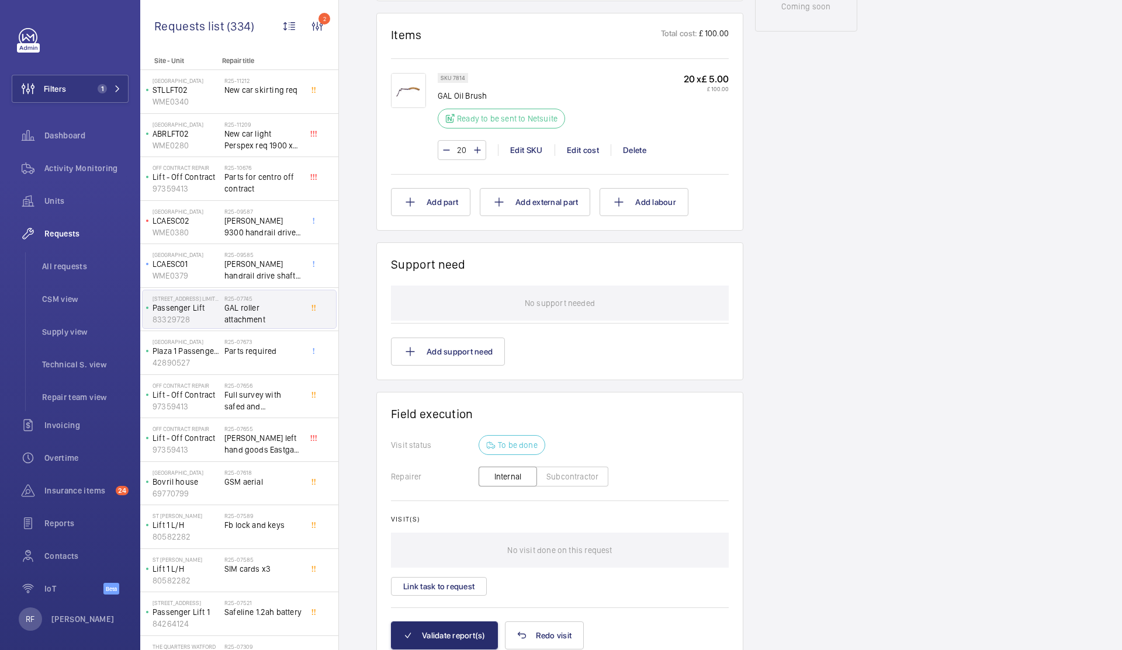
scroll to position [564, 0]
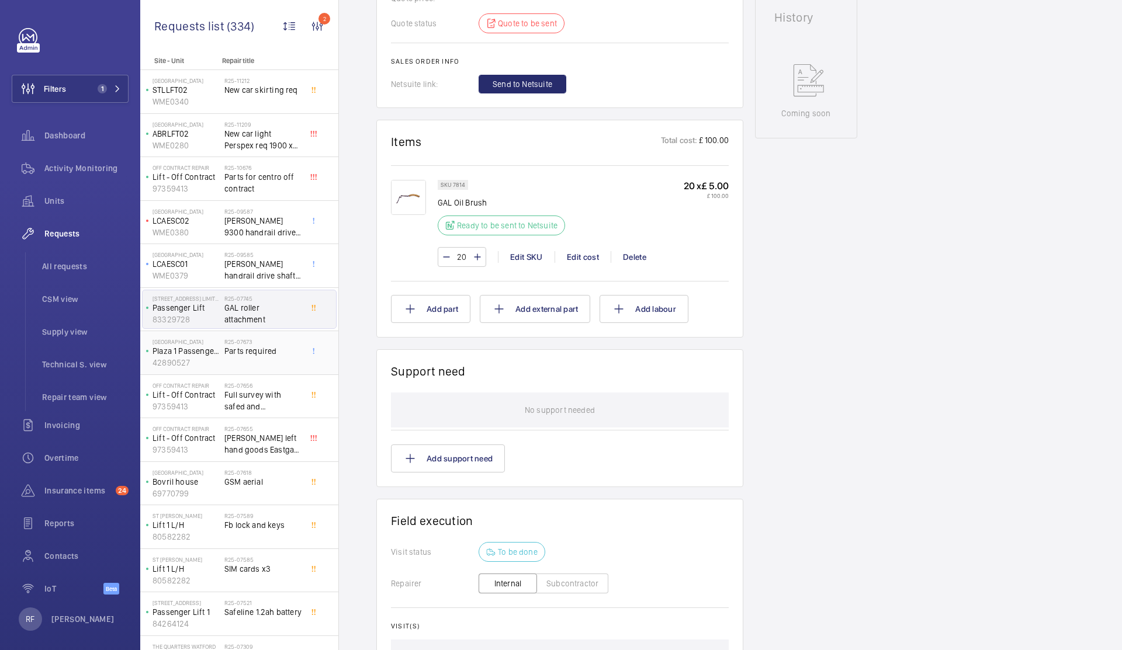
click at [251, 344] on h2 "R25-07673" at bounding box center [262, 341] width 77 height 7
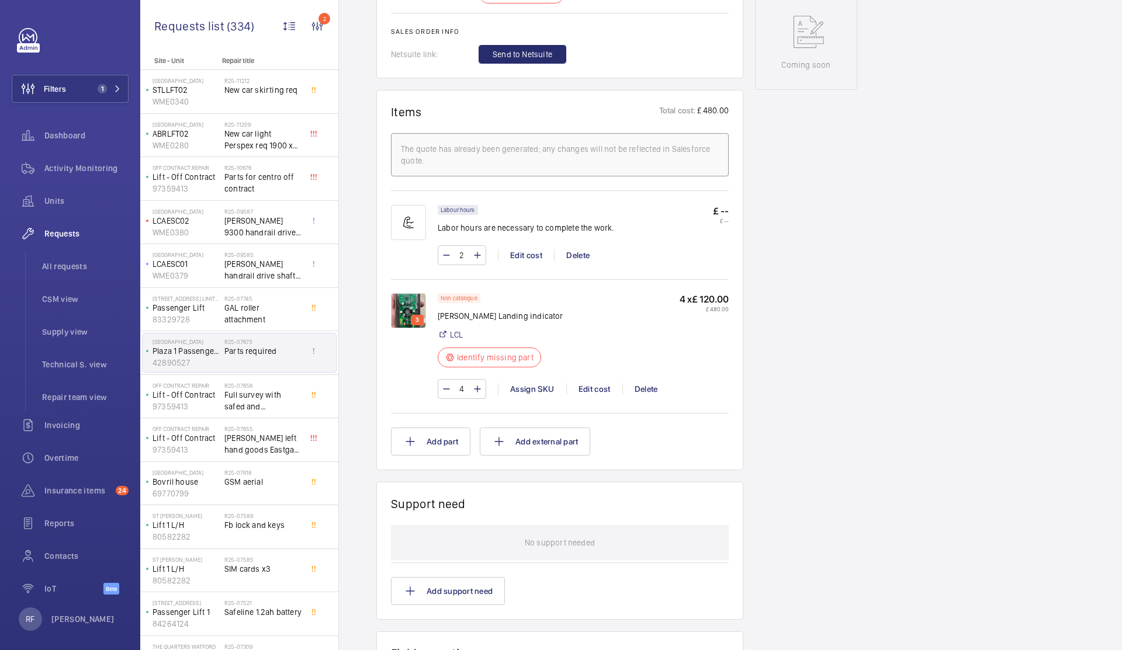
scroll to position [642, 0]
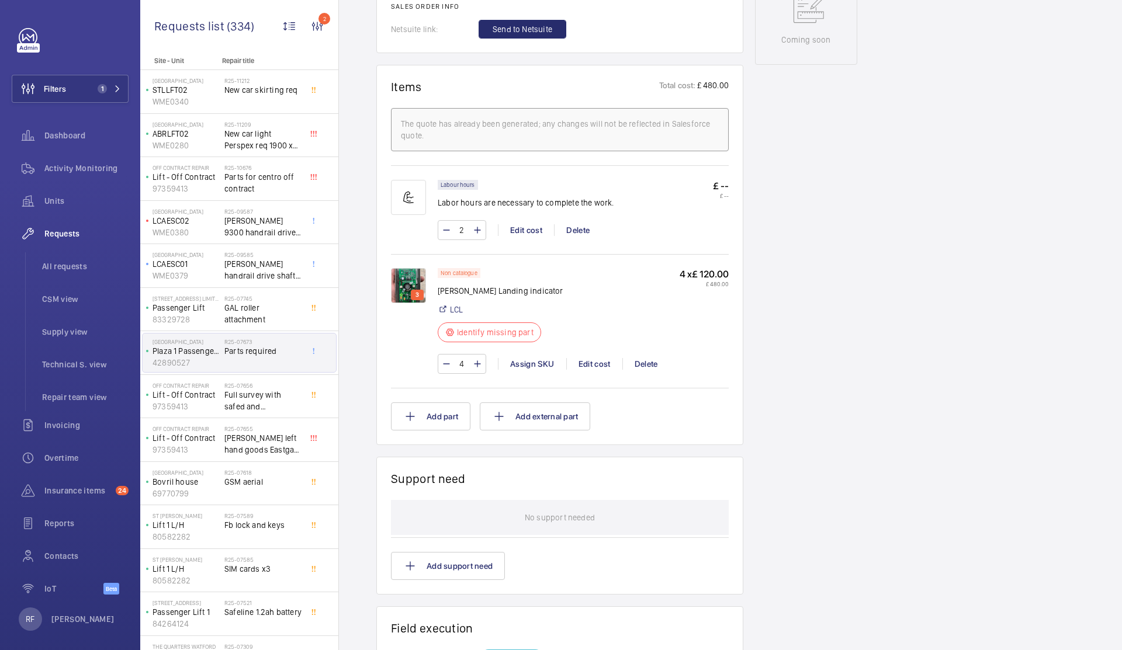
click at [409, 289] on img at bounding box center [408, 285] width 35 height 35
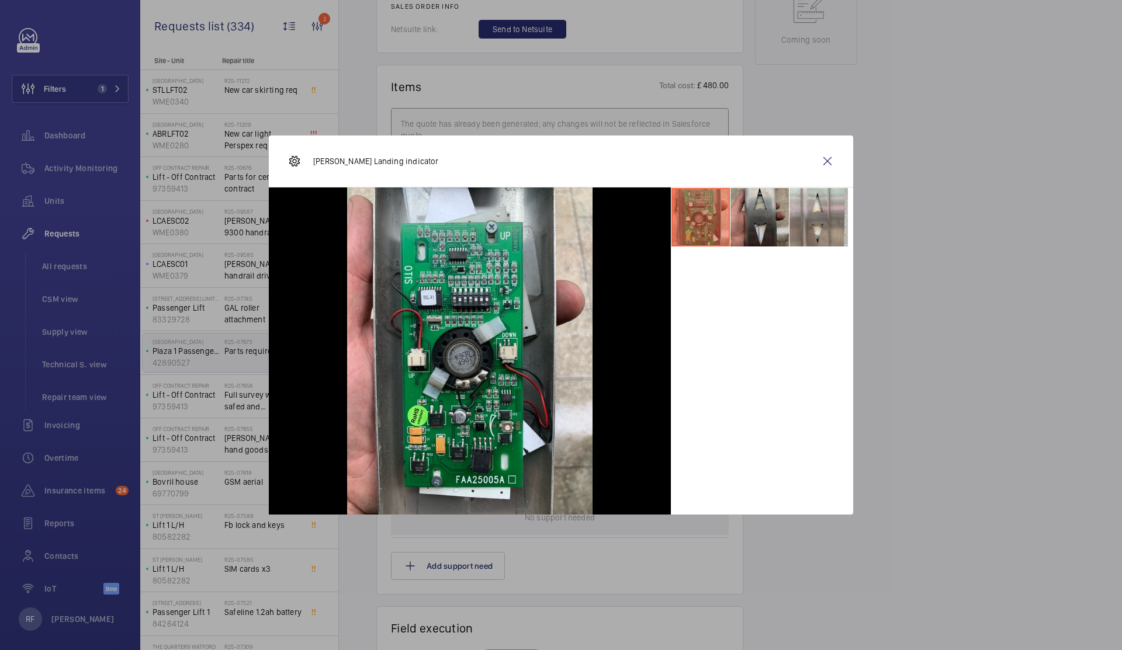
click at [749, 219] on li at bounding box center [759, 217] width 58 height 58
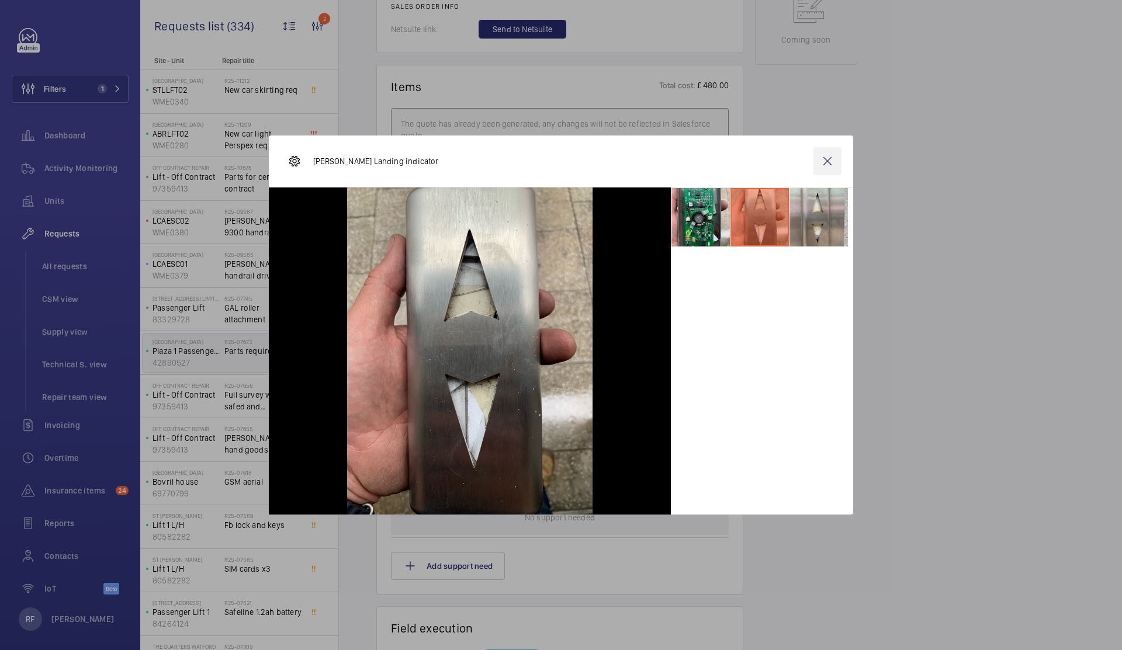
click at [827, 164] on wm-front-icon-button at bounding box center [827, 161] width 28 height 28
